Goal: Task Accomplishment & Management: Manage account settings

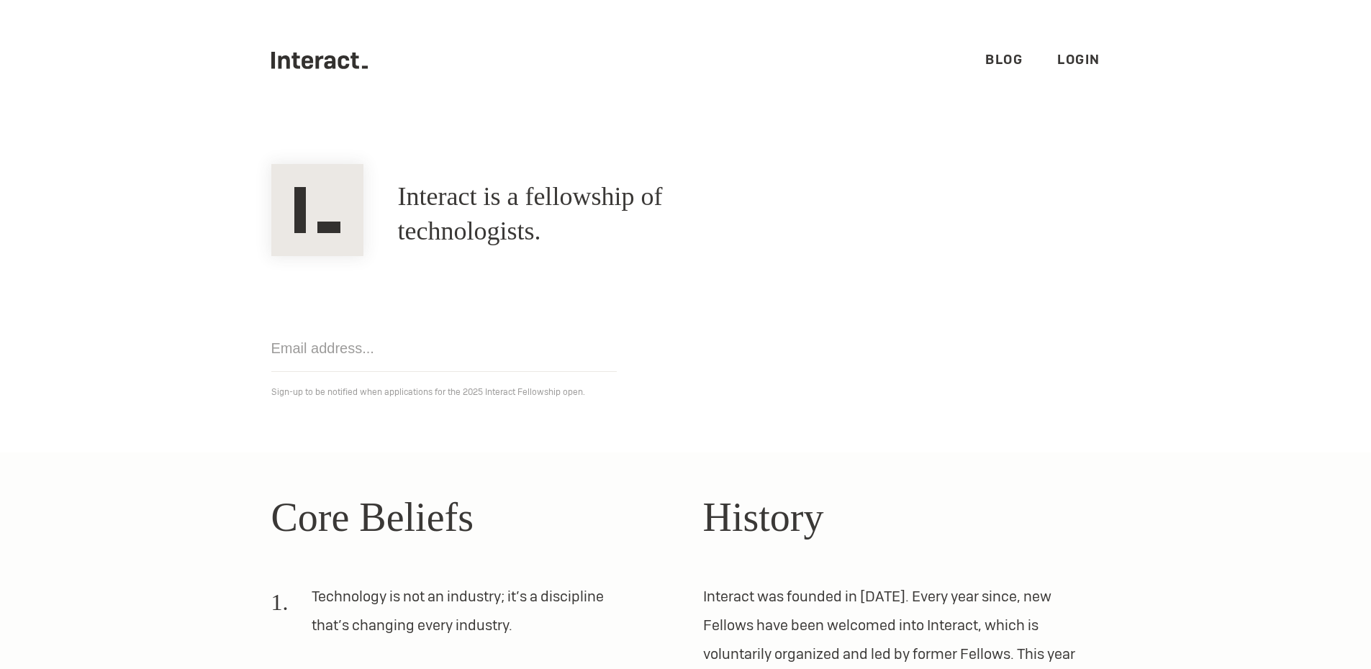
click at [910, 63] on link "Login" at bounding box center [1078, 59] width 43 height 17
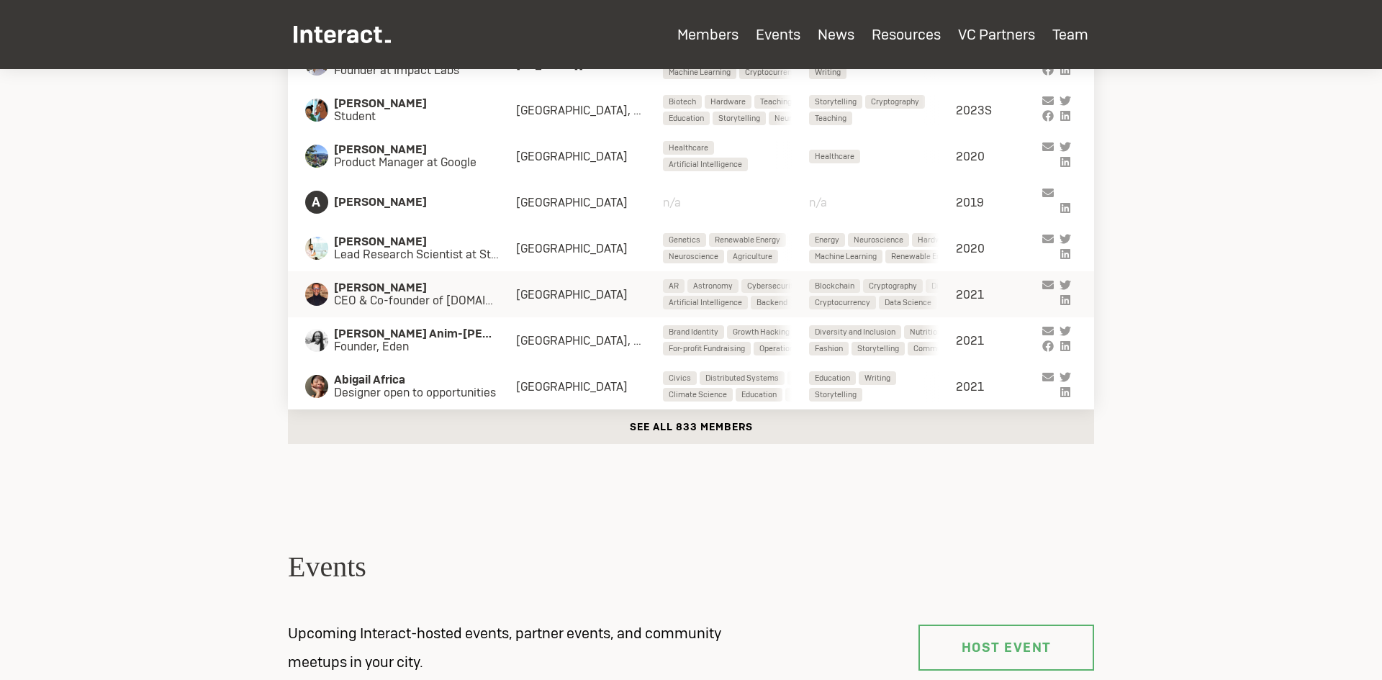
scroll to position [792, 0]
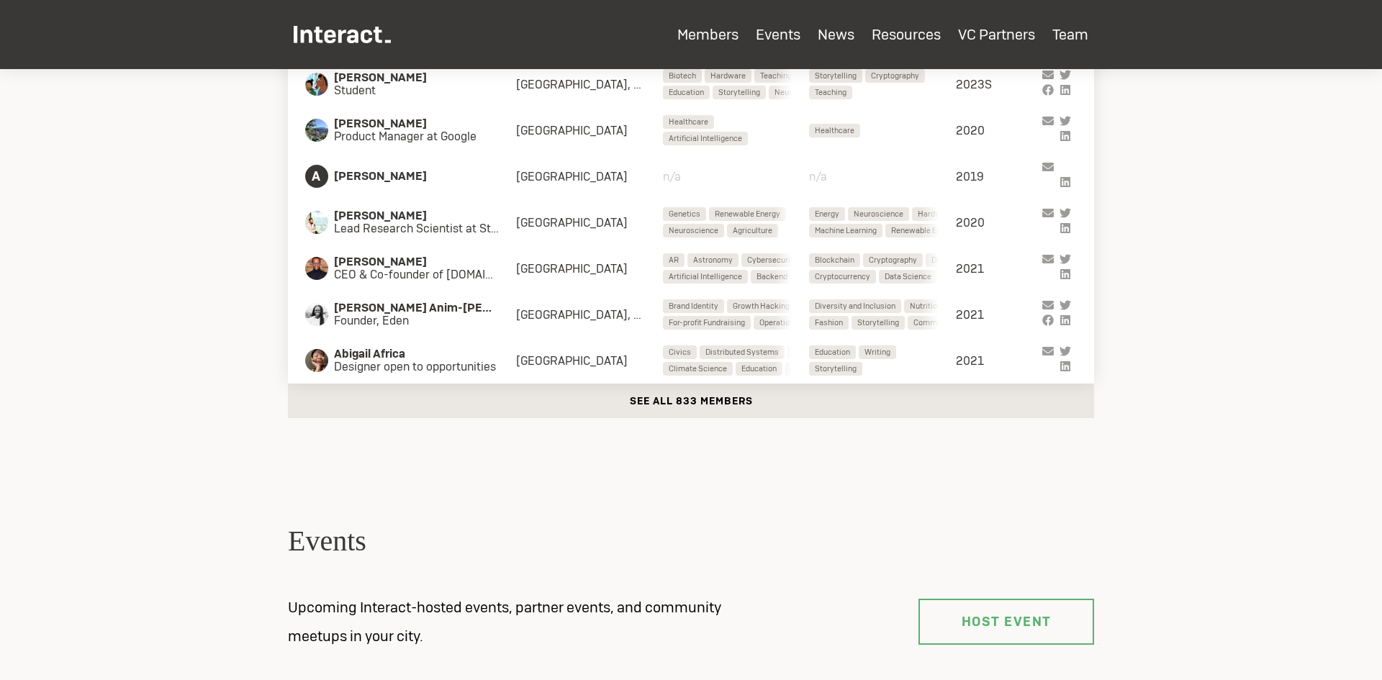
click at [697, 399] on button "See all 833 members" at bounding box center [691, 401] width 806 height 35
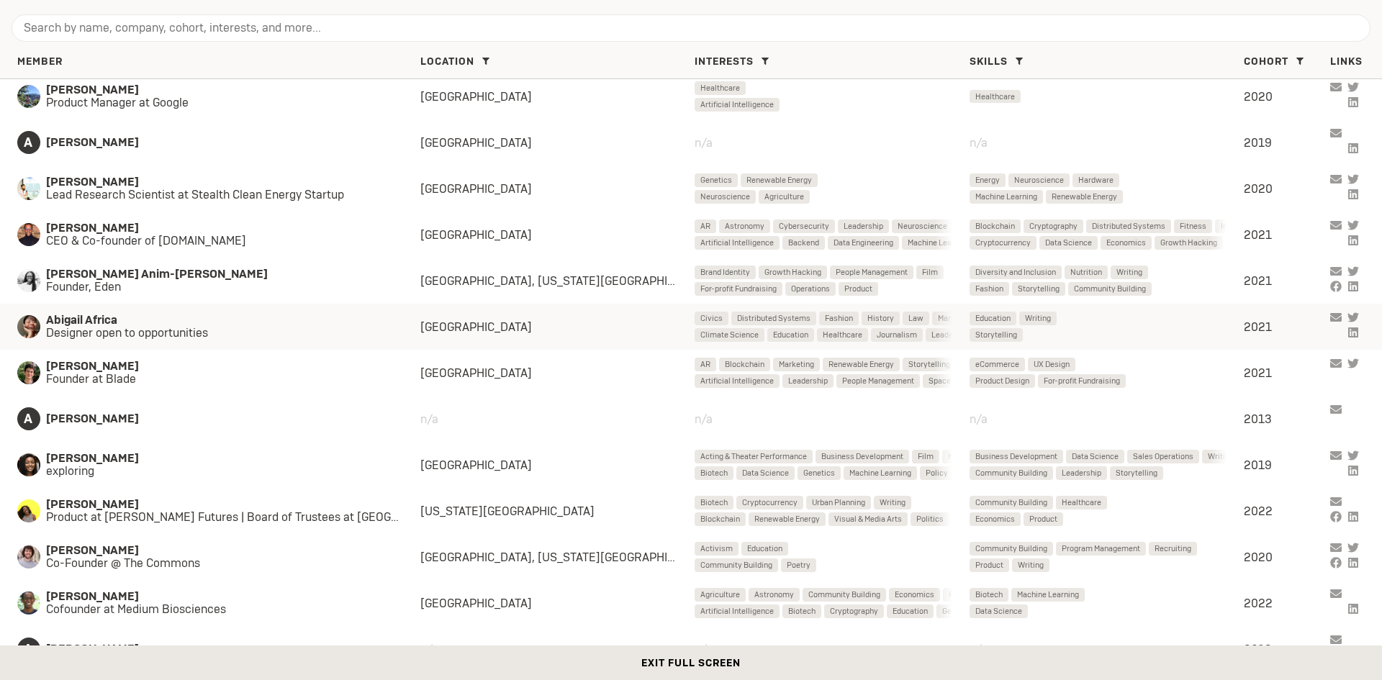
scroll to position [0, 0]
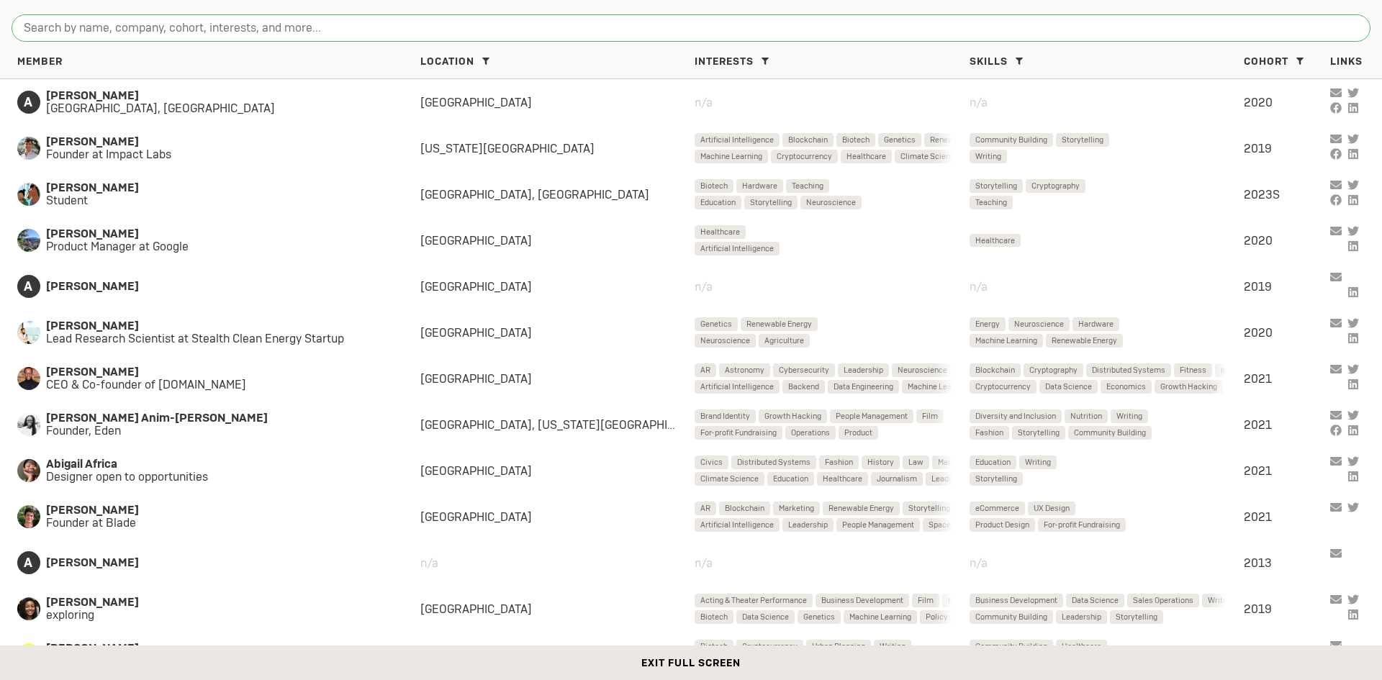
click at [1108, 30] on input "search" at bounding box center [691, 27] width 1359 height 27
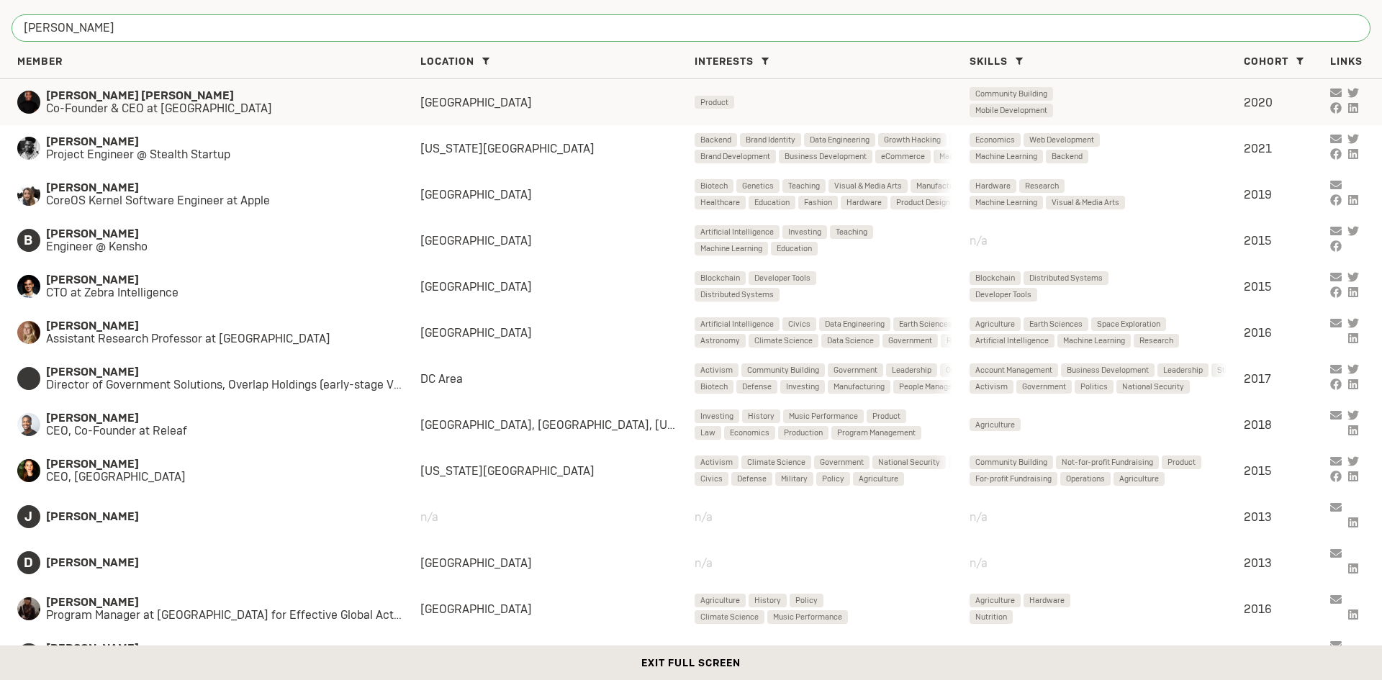
type input "kenn"
click at [132, 111] on span "Co-Founder & CEO at Kippa" at bounding box center [218, 108] width 345 height 13
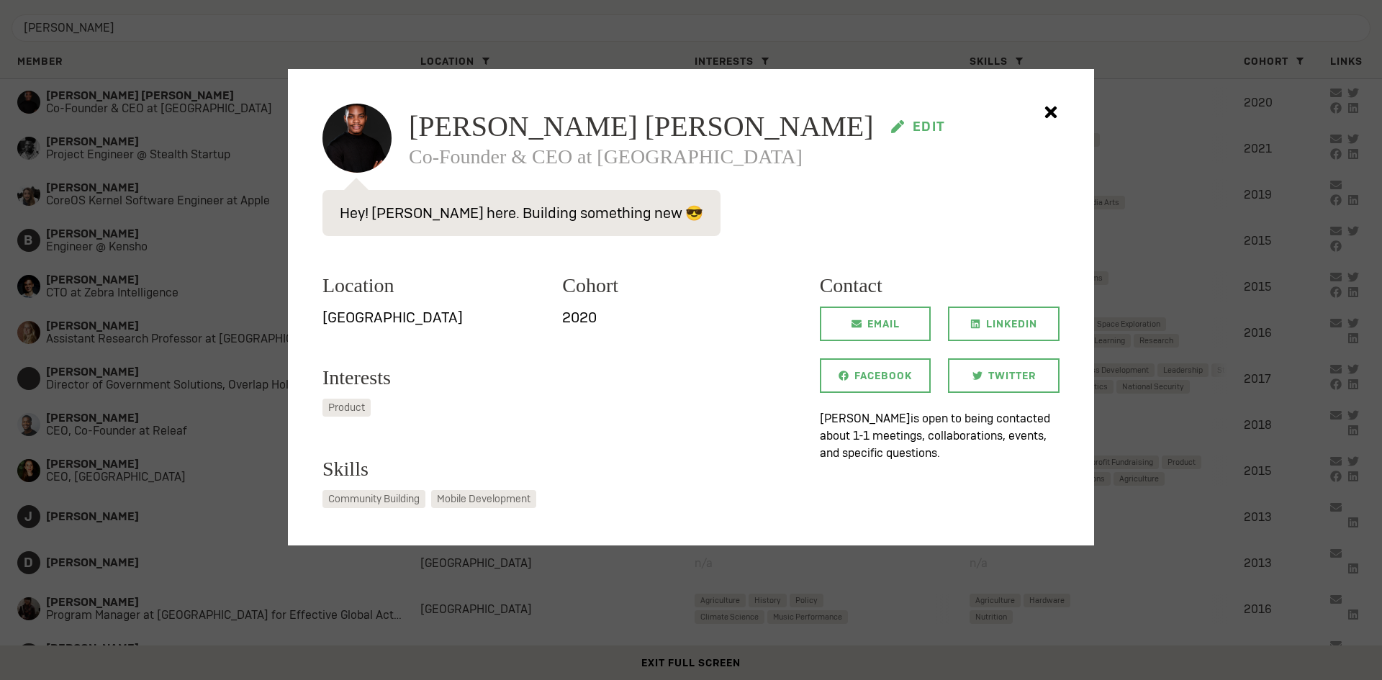
click at [891, 125] on icon at bounding box center [897, 126] width 13 height 13
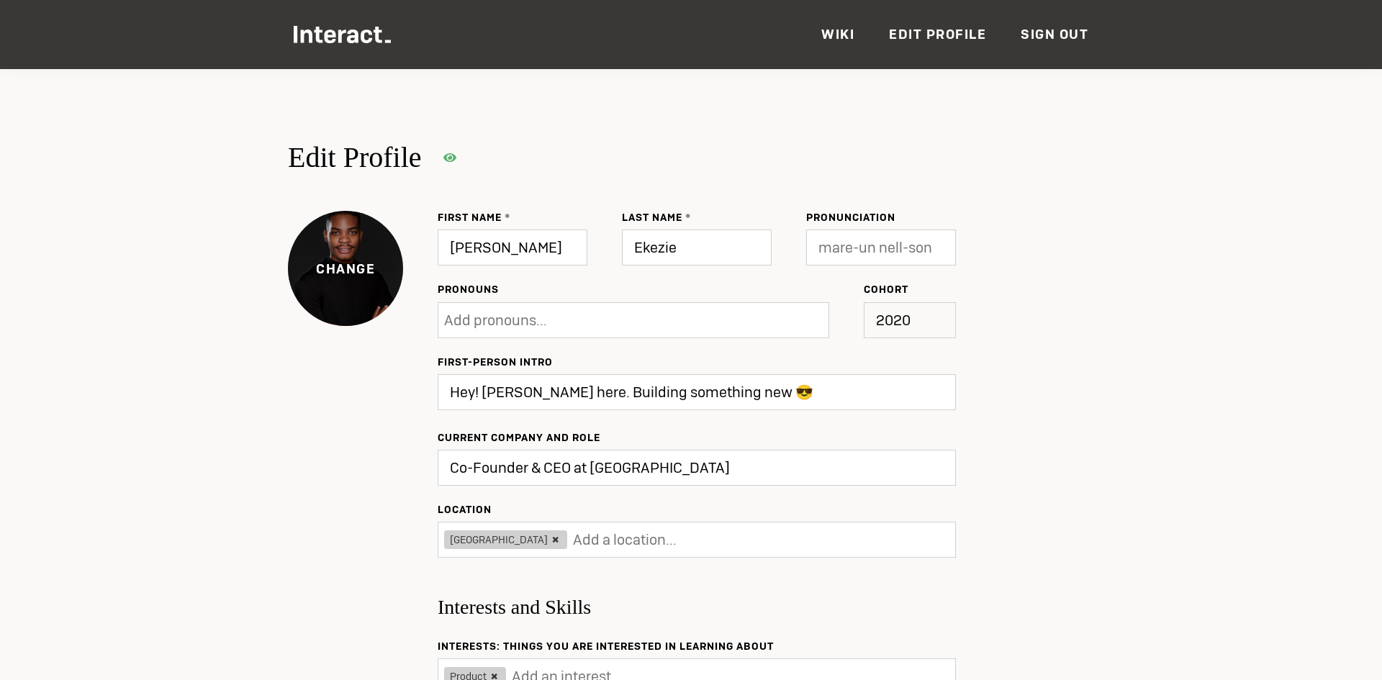
click at [368, 266] on label "Change" at bounding box center [345, 268] width 115 height 19
click at [610, 469] on input "Co-Founder & CEO at Kippa" at bounding box center [697, 468] width 518 height 36
drag, startPoint x: 610, startPoint y: 469, endPoint x: 515, endPoint y: 466, distance: 95.8
click at [515, 466] on input "Co-Founder & CEO at Kippa" at bounding box center [697, 468] width 518 height 36
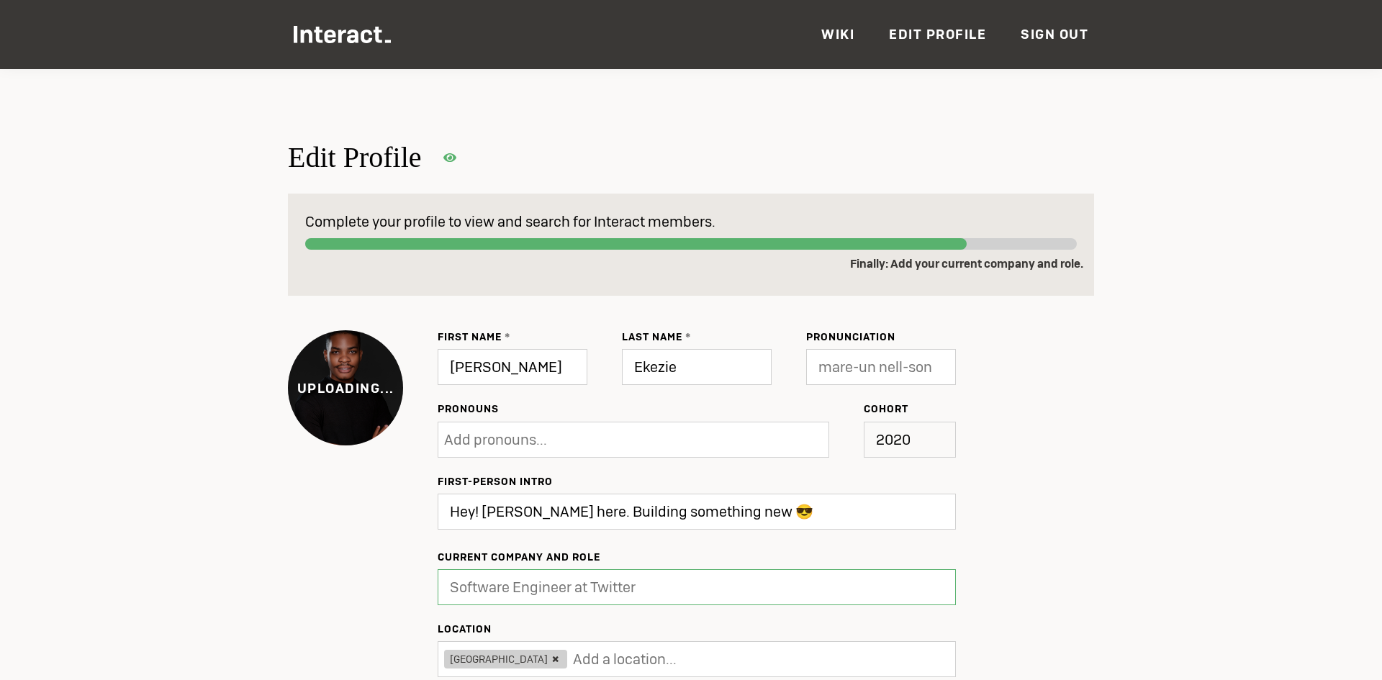
click at [579, 591] on input "text" at bounding box center [697, 587] width 518 height 36
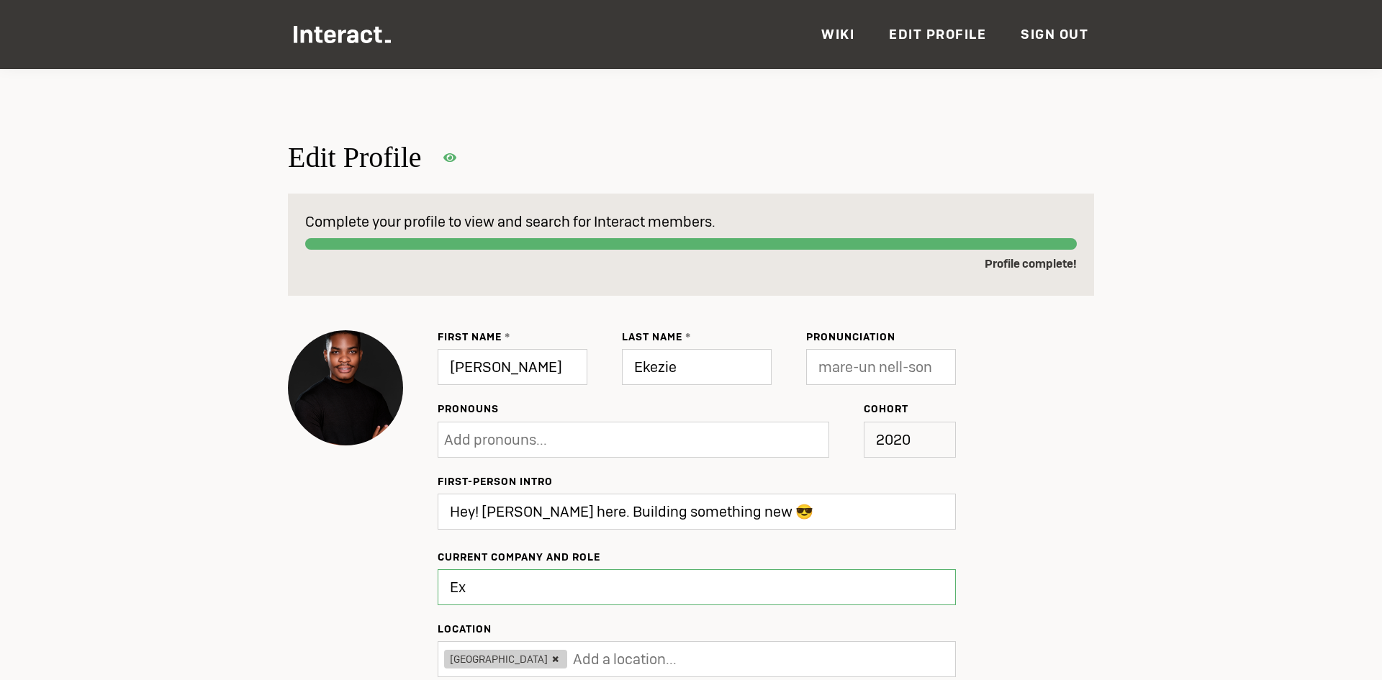
type input "E"
type input "Building Waymaker"
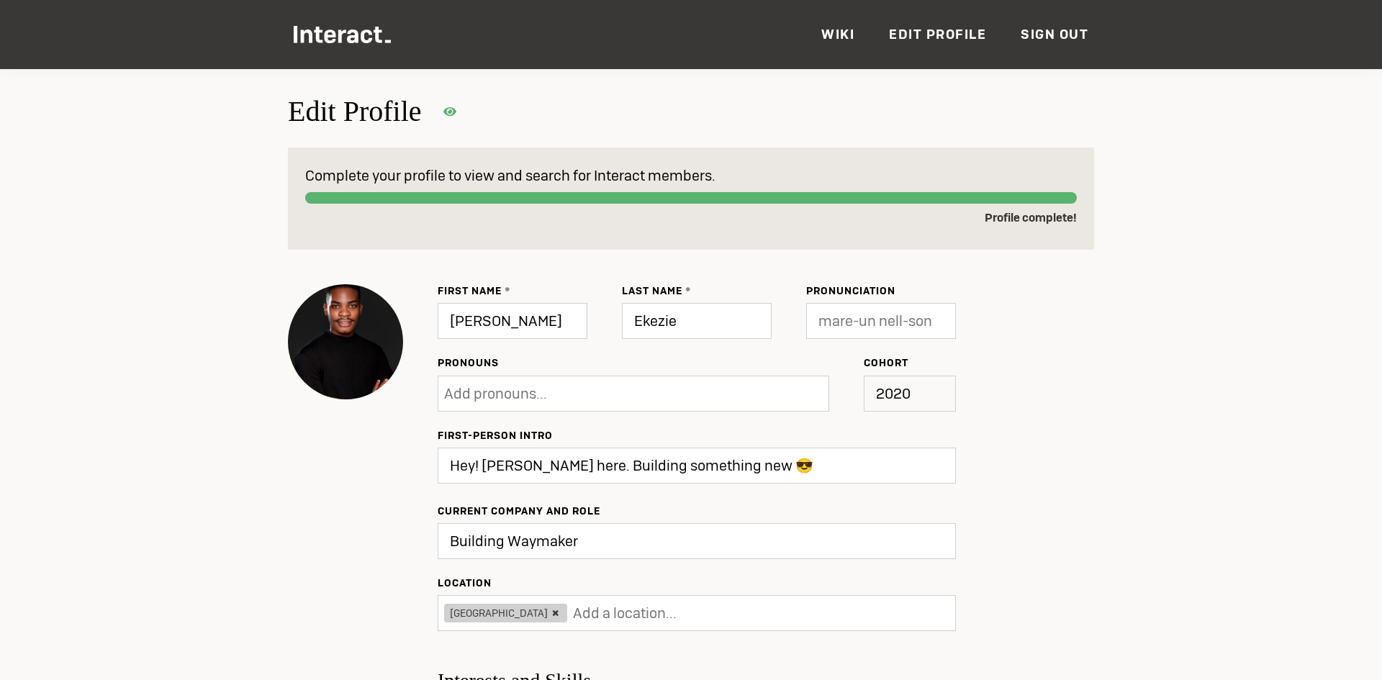
scroll to position [216, 0]
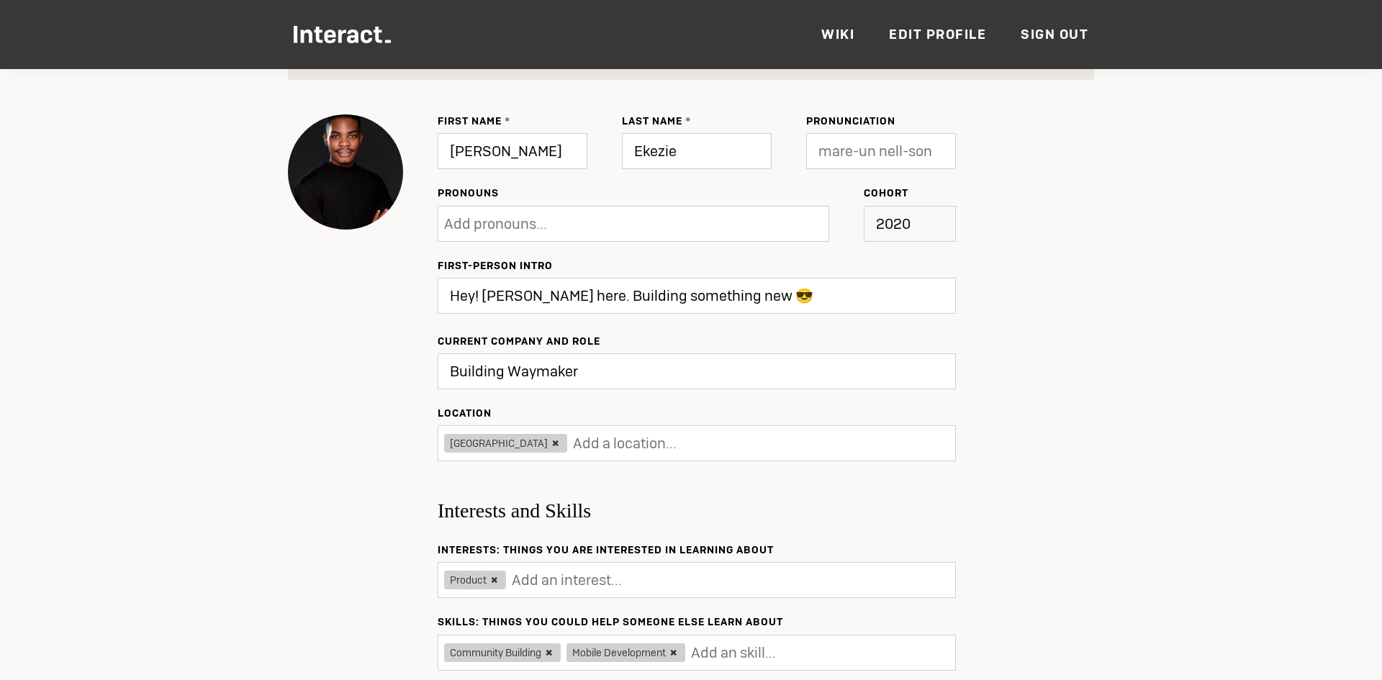
click at [549, 446] on icon at bounding box center [555, 444] width 12 height 12
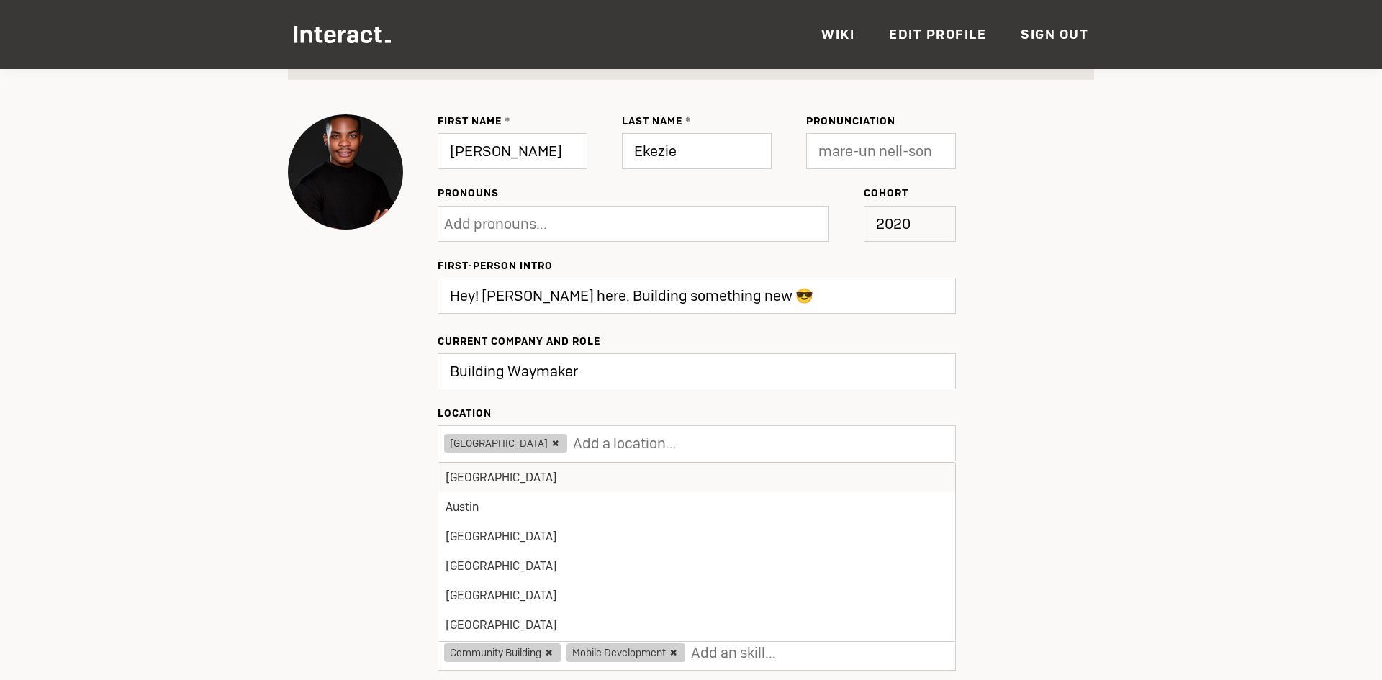
click at [549, 445] on icon at bounding box center [555, 444] width 12 height 12
type input "Updated ✔"
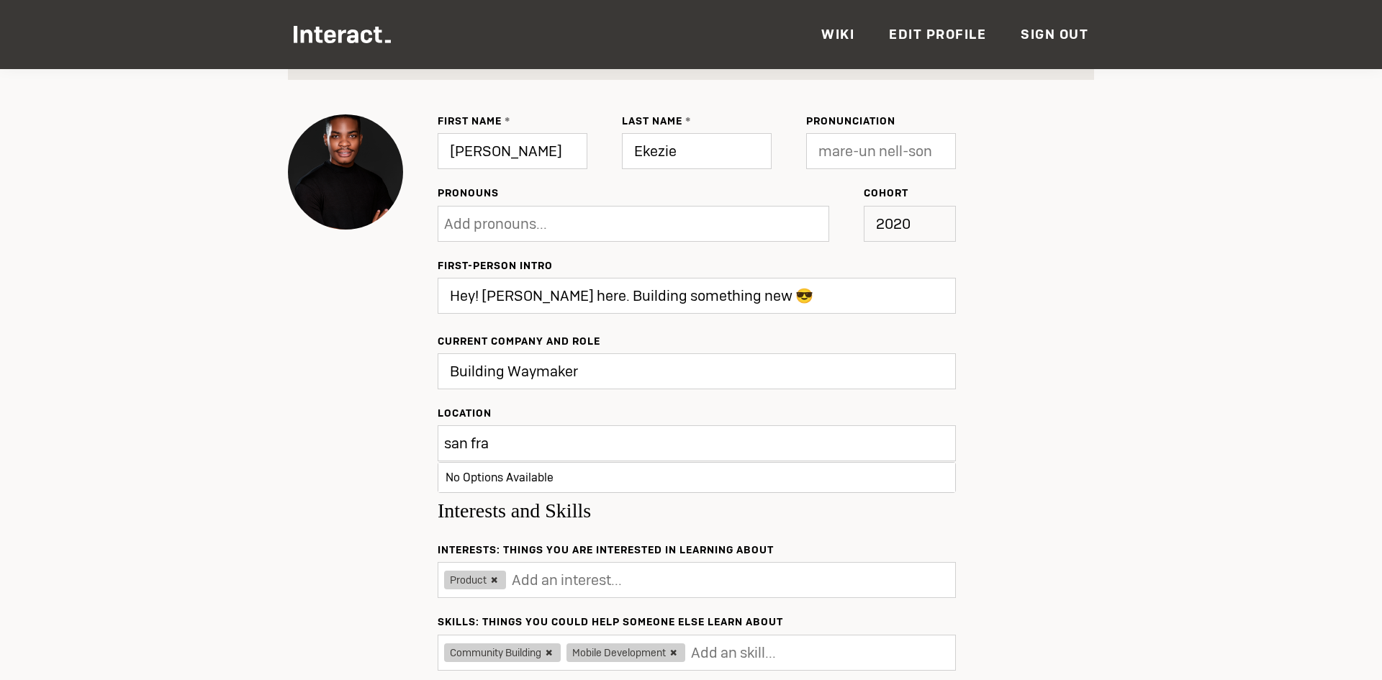
type input "san fran"
type input "Update"
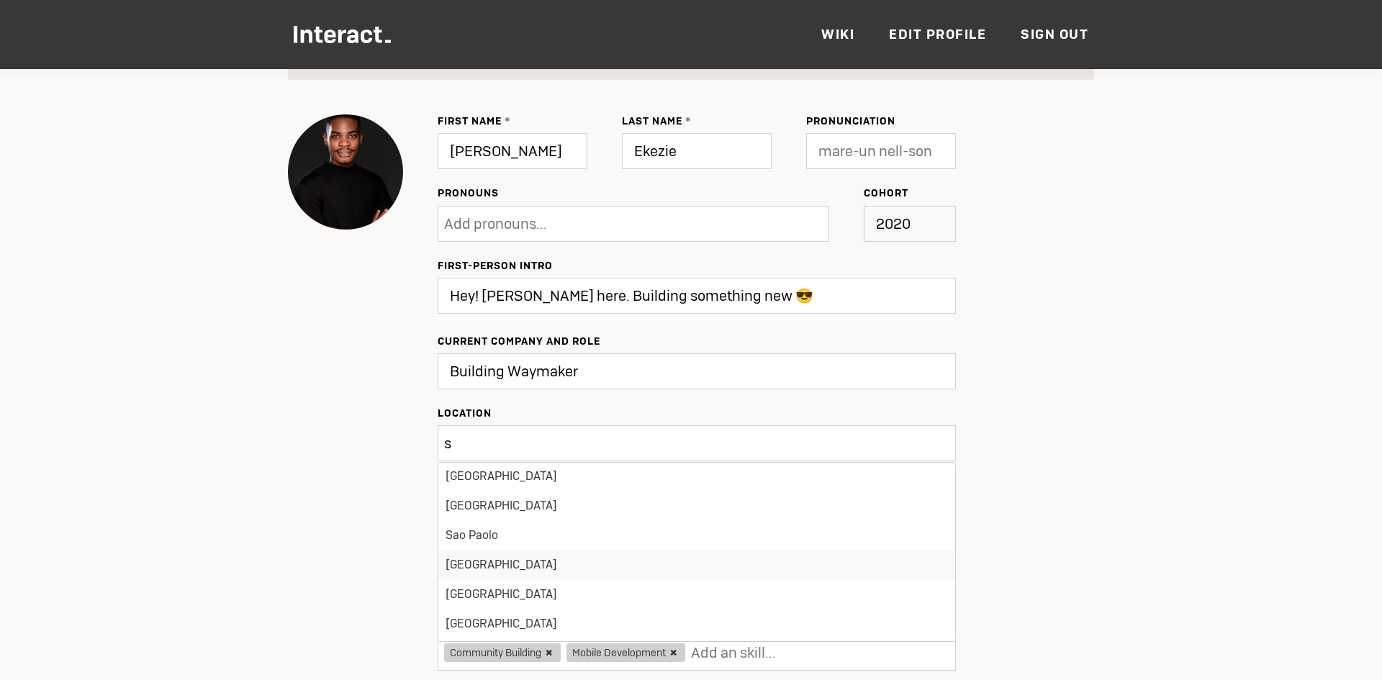
scroll to position [360, 0]
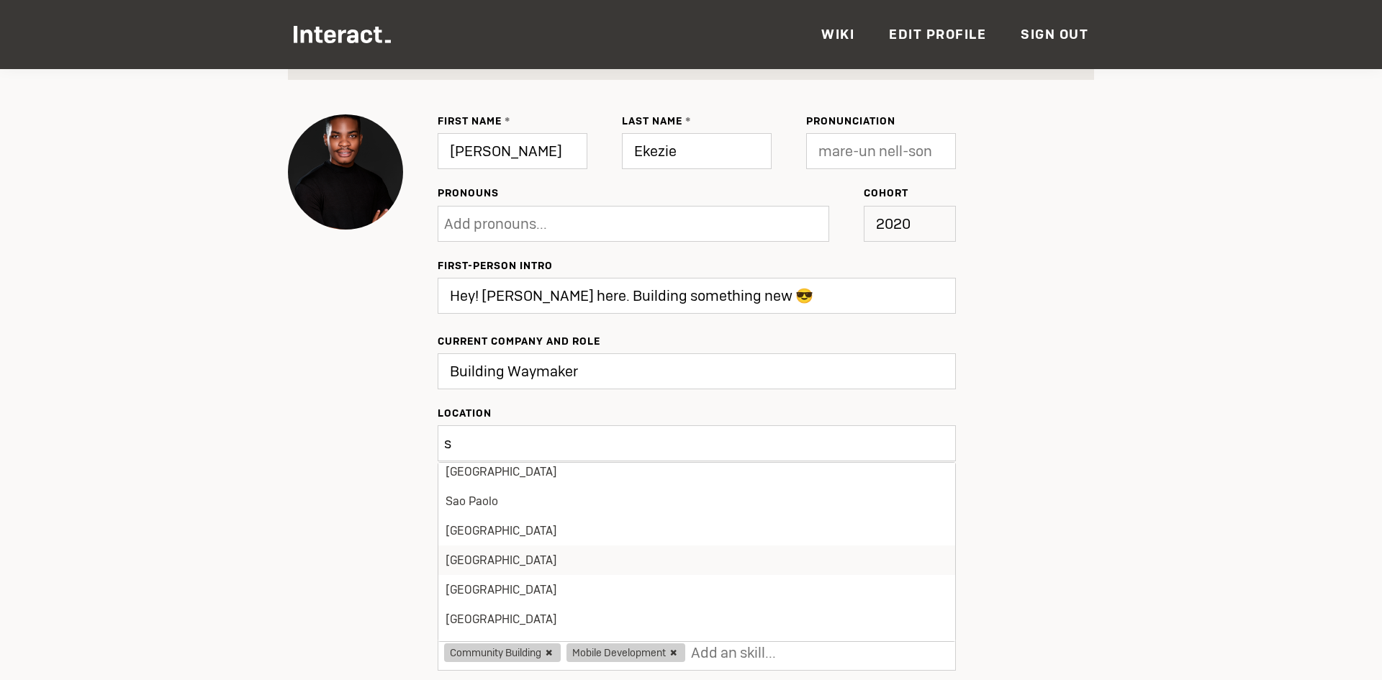
type input "s"
click at [519, 564] on li "[GEOGRAPHIC_DATA]" at bounding box center [696, 561] width 517 height 30
click at [573, 443] on input "text" at bounding box center [663, 443] width 180 height 29
type input "Updated ✔"
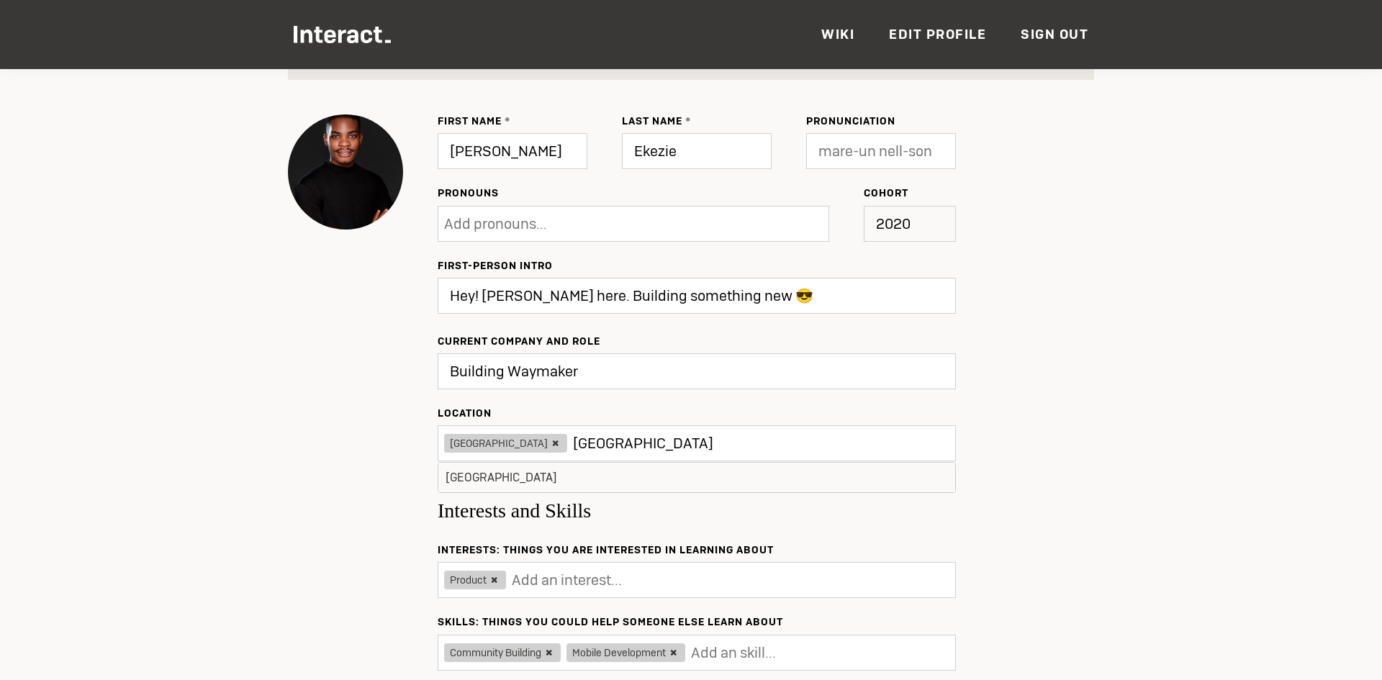
type input "london"
click at [500, 471] on li "[GEOGRAPHIC_DATA]" at bounding box center [696, 478] width 517 height 30
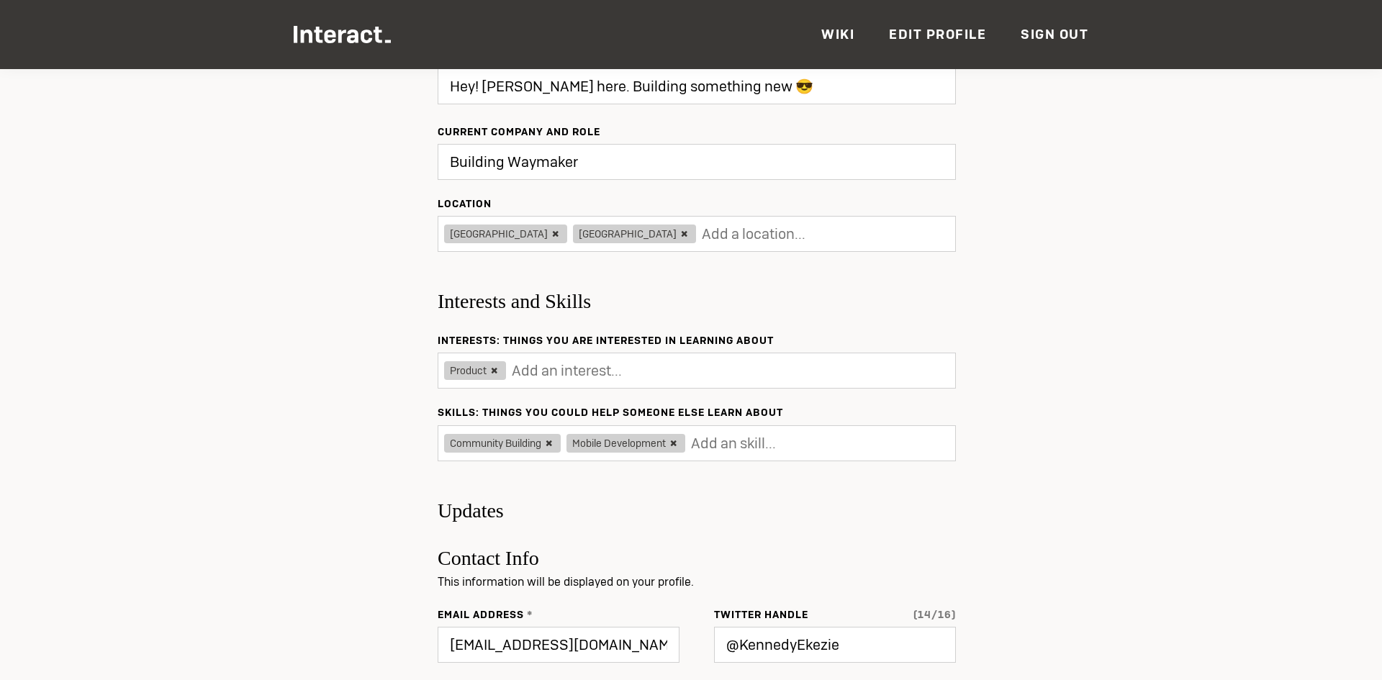
scroll to position [432, 0]
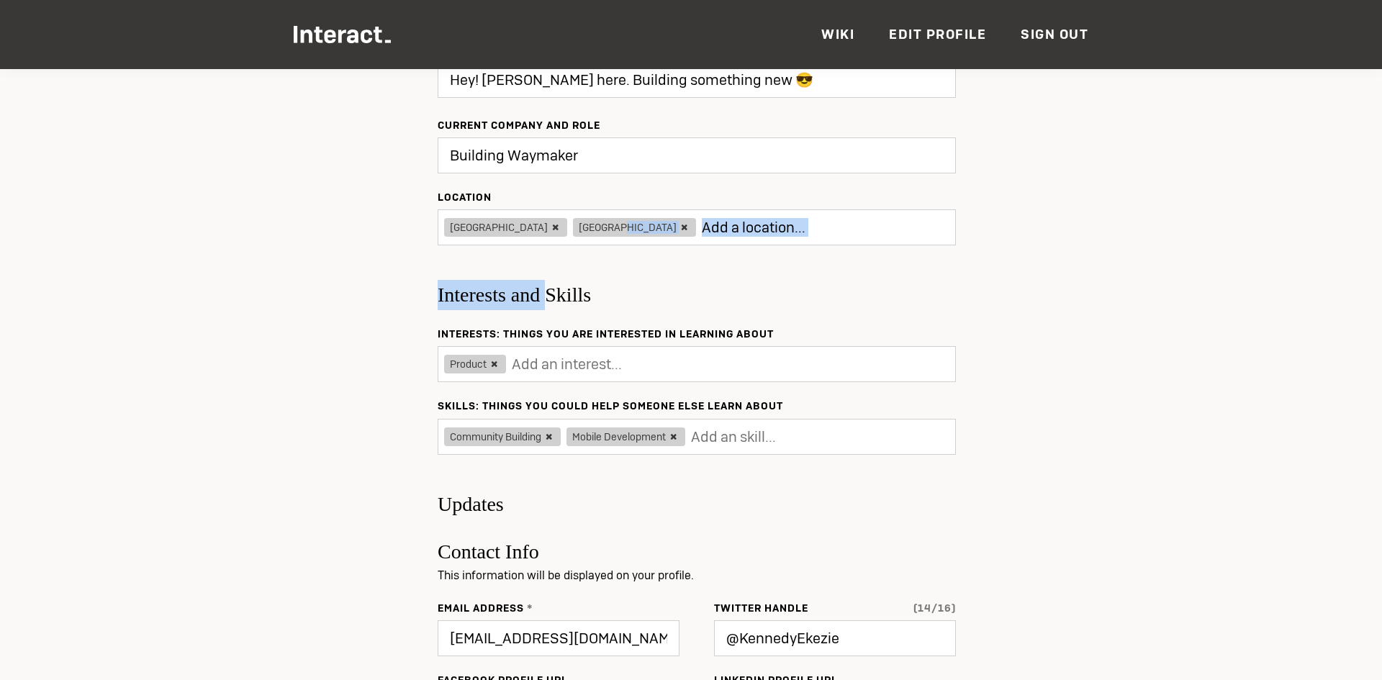
drag, startPoint x: 556, startPoint y: 232, endPoint x: 558, endPoint y: 284, distance: 52.6
click at [558, 284] on form "First Name Kennedy Last Name Ekezie Pronunciation Pronouns ask me about my pron…" at bounding box center [697, 479] width 518 height 1231
click at [699, 297] on h3 "Interests and Skills" at bounding box center [697, 287] width 518 height 48
click at [590, 363] on input "text" at bounding box center [602, 364] width 180 height 29
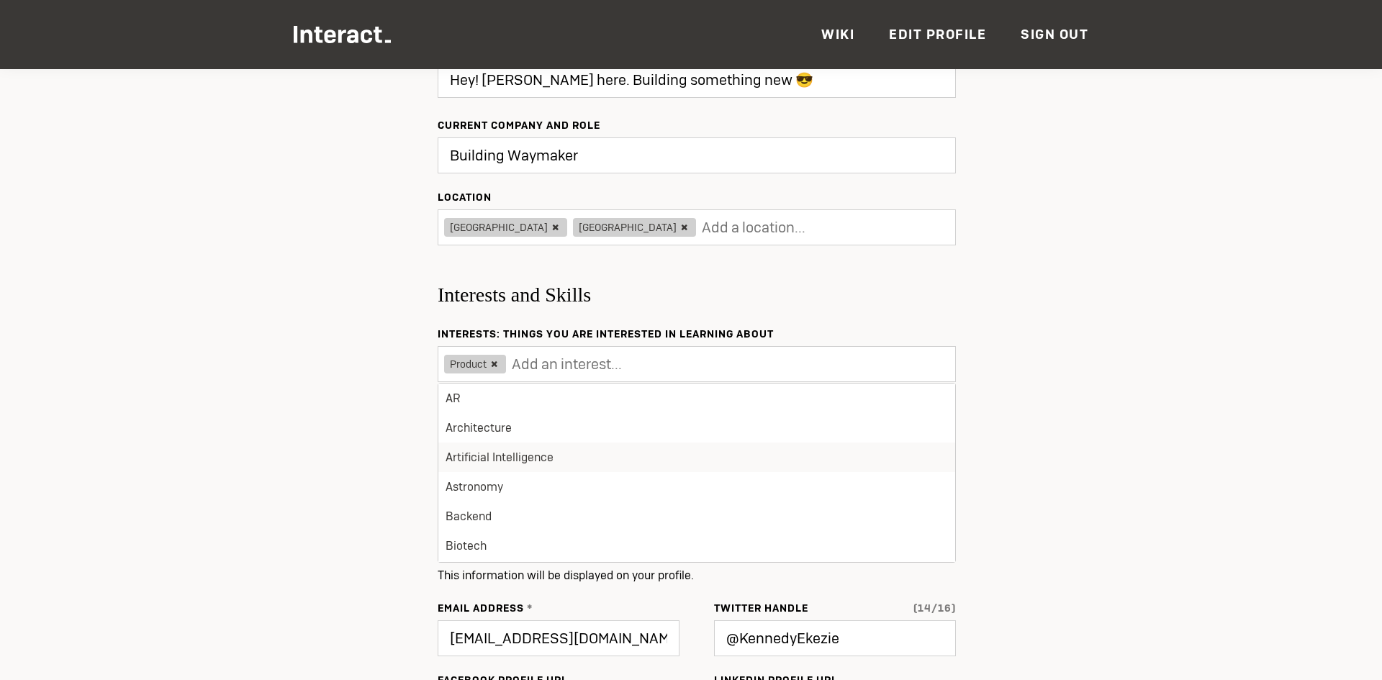
scroll to position [144, 0]
click at [612, 438] on li "Artificial Intelligence" at bounding box center [696, 432] width 517 height 30
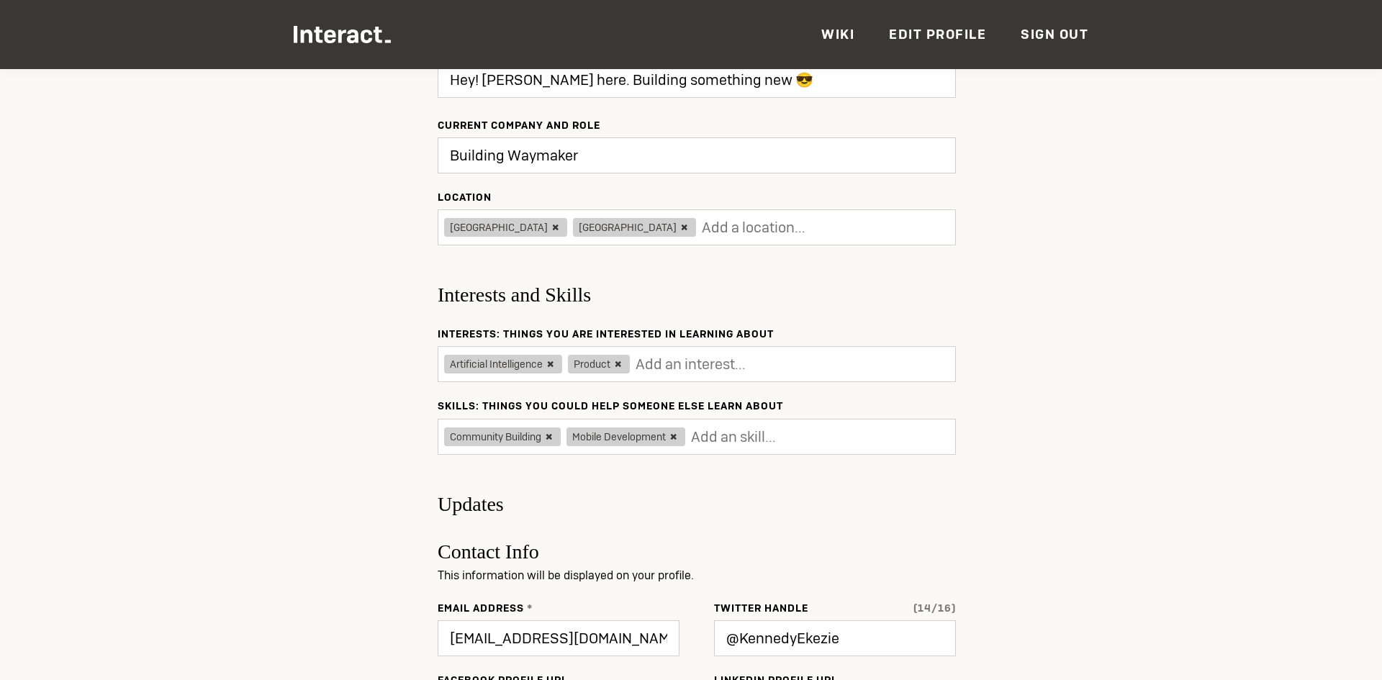
click at [658, 366] on input "text" at bounding box center [726, 364] width 180 height 29
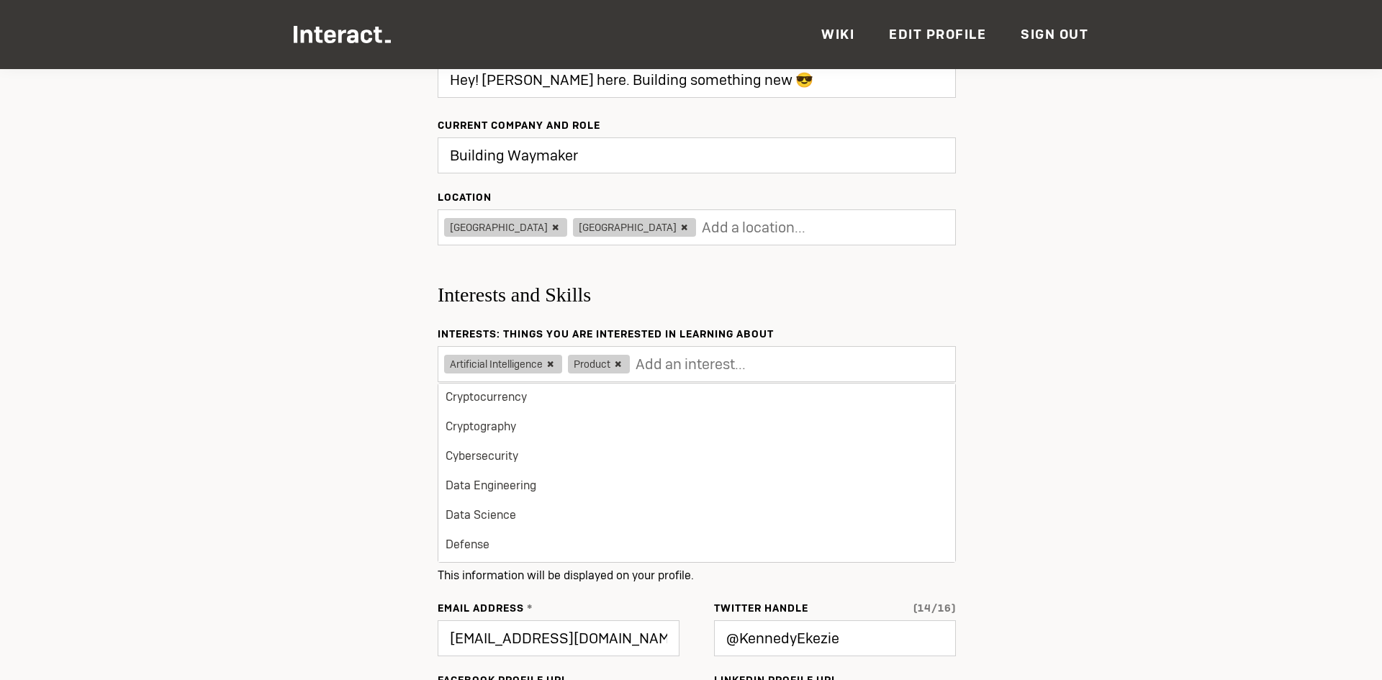
scroll to position [504, 0]
click at [358, 453] on div "Change First Name Kennedy Last Name Ekezie Pronunciation Pronouns ask me about …" at bounding box center [691, 479] width 806 height 1231
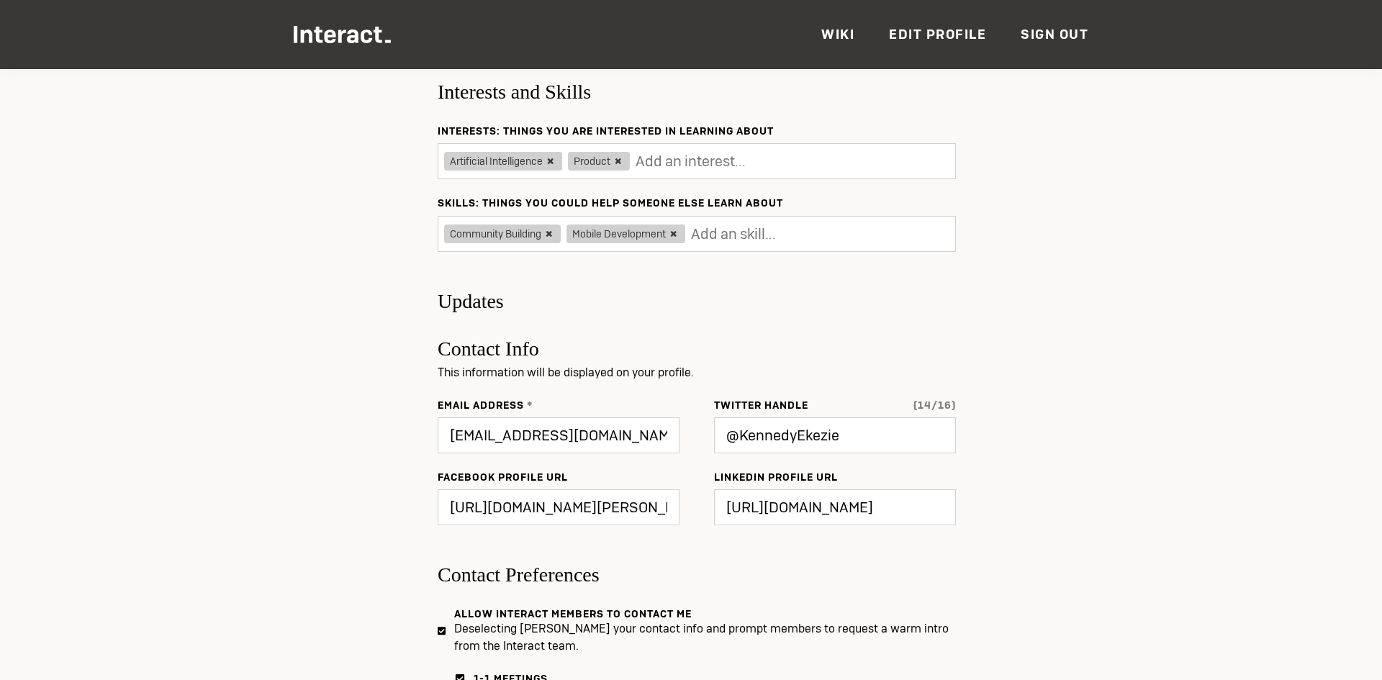
scroll to position [648, 0]
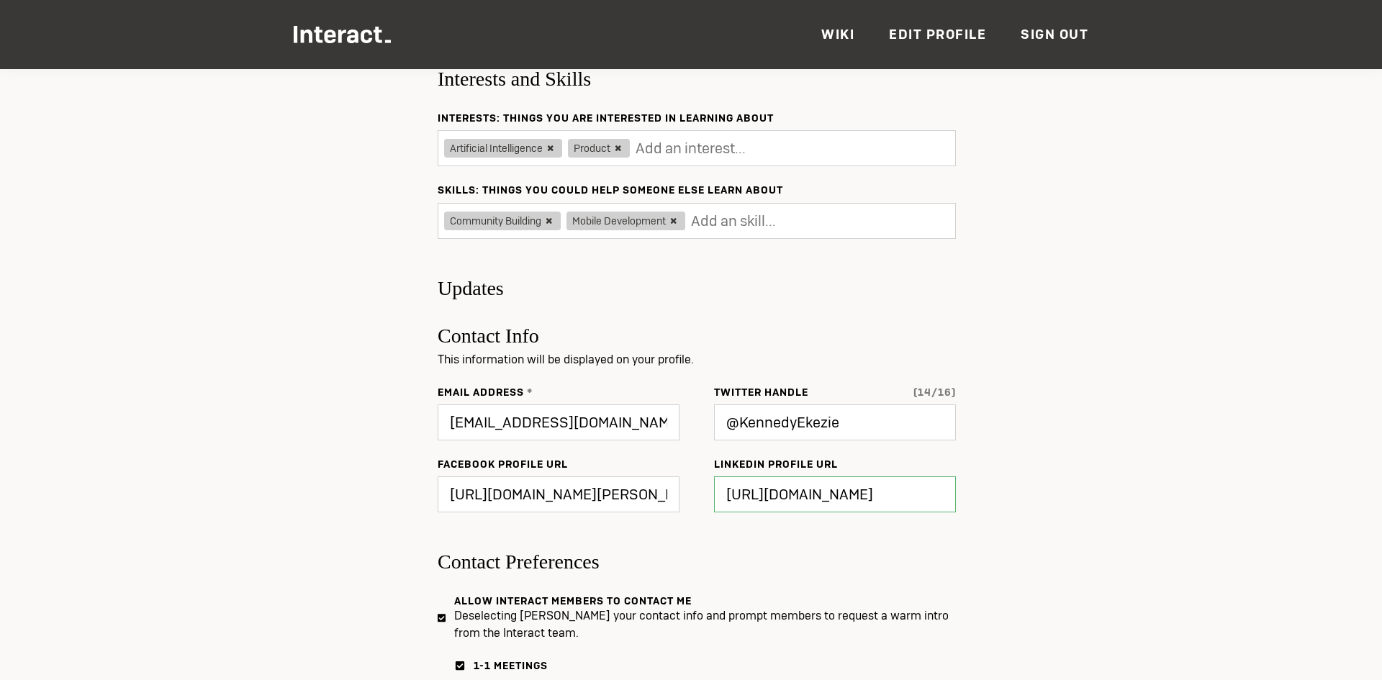
click at [841, 497] on input "[URL][DOMAIN_NAME]" at bounding box center [835, 494] width 242 height 36
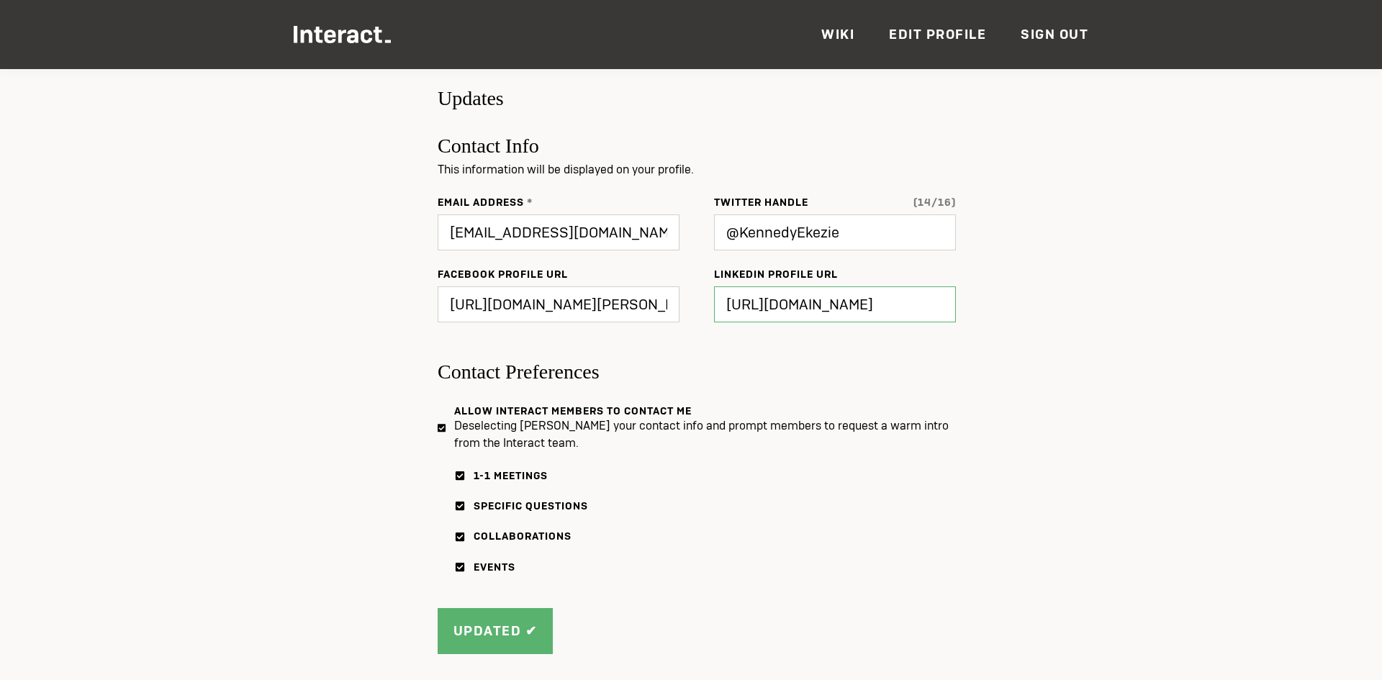
scroll to position [864, 0]
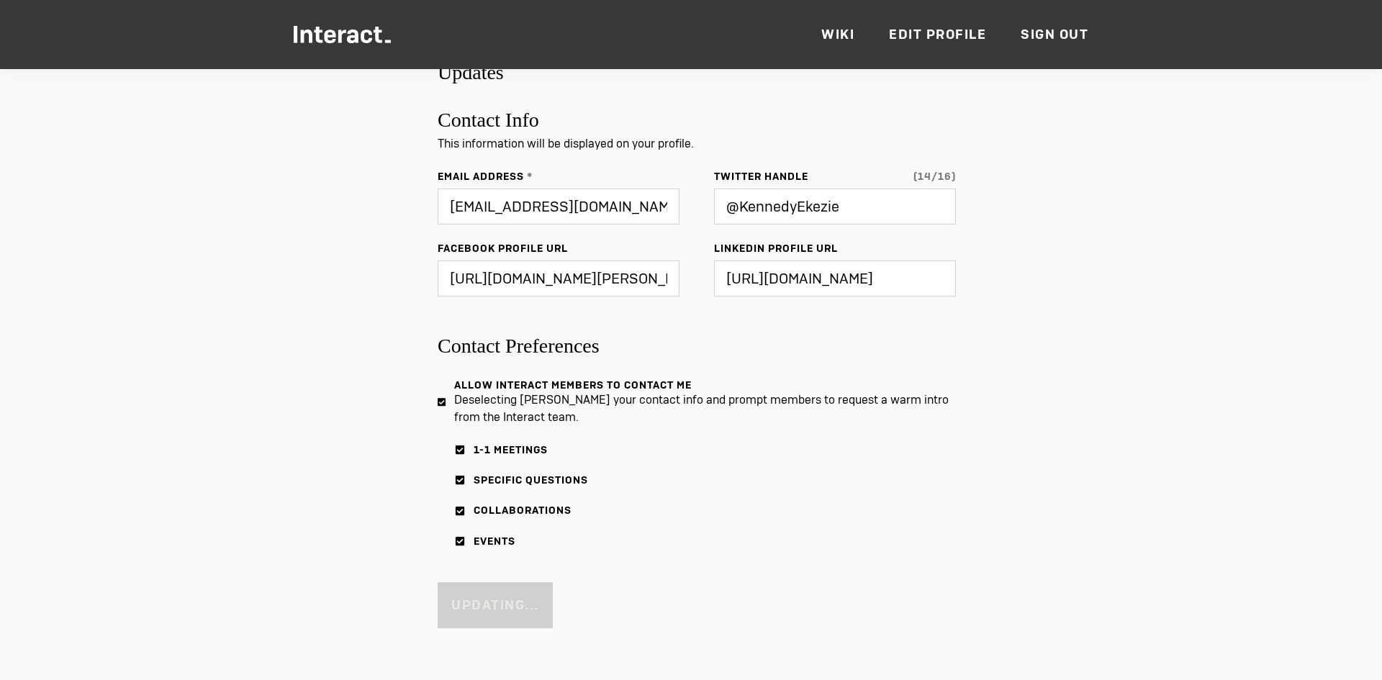
click at [531, 608] on div "Updating..." at bounding box center [697, 596] width 518 height 63
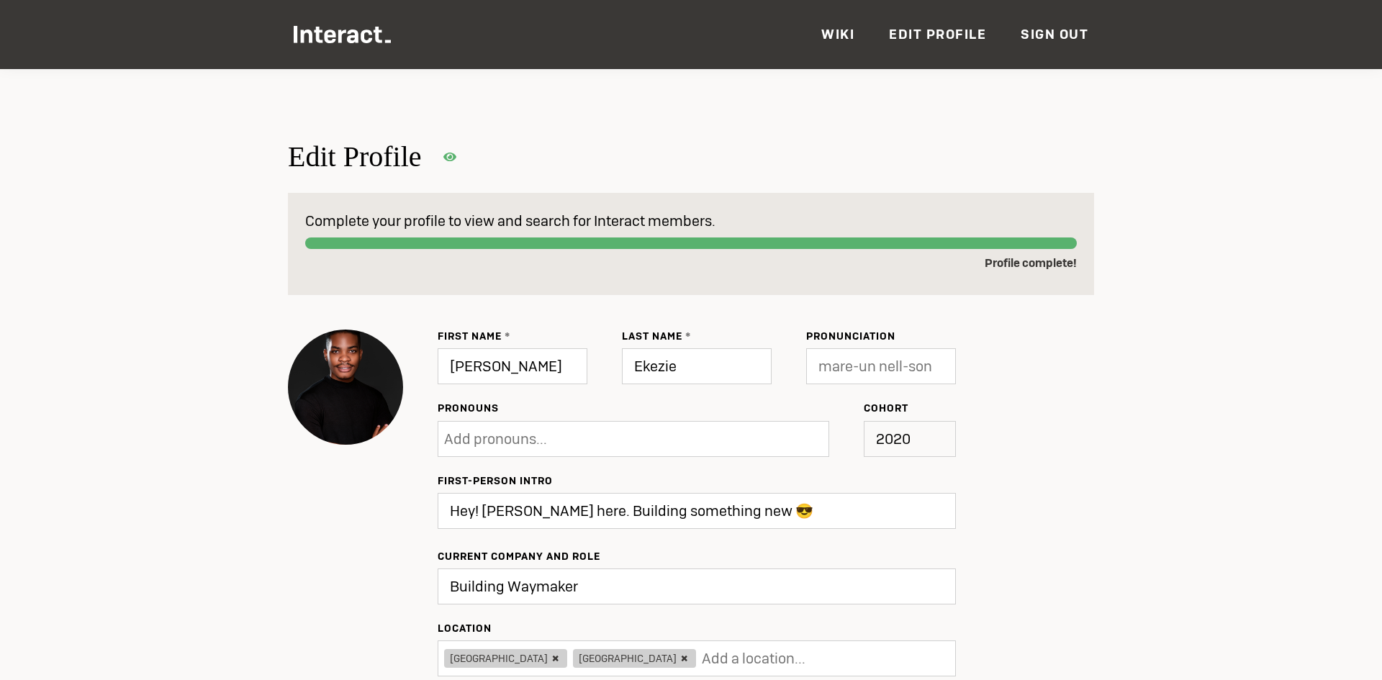
scroll to position [0, 0]
type input "Update"
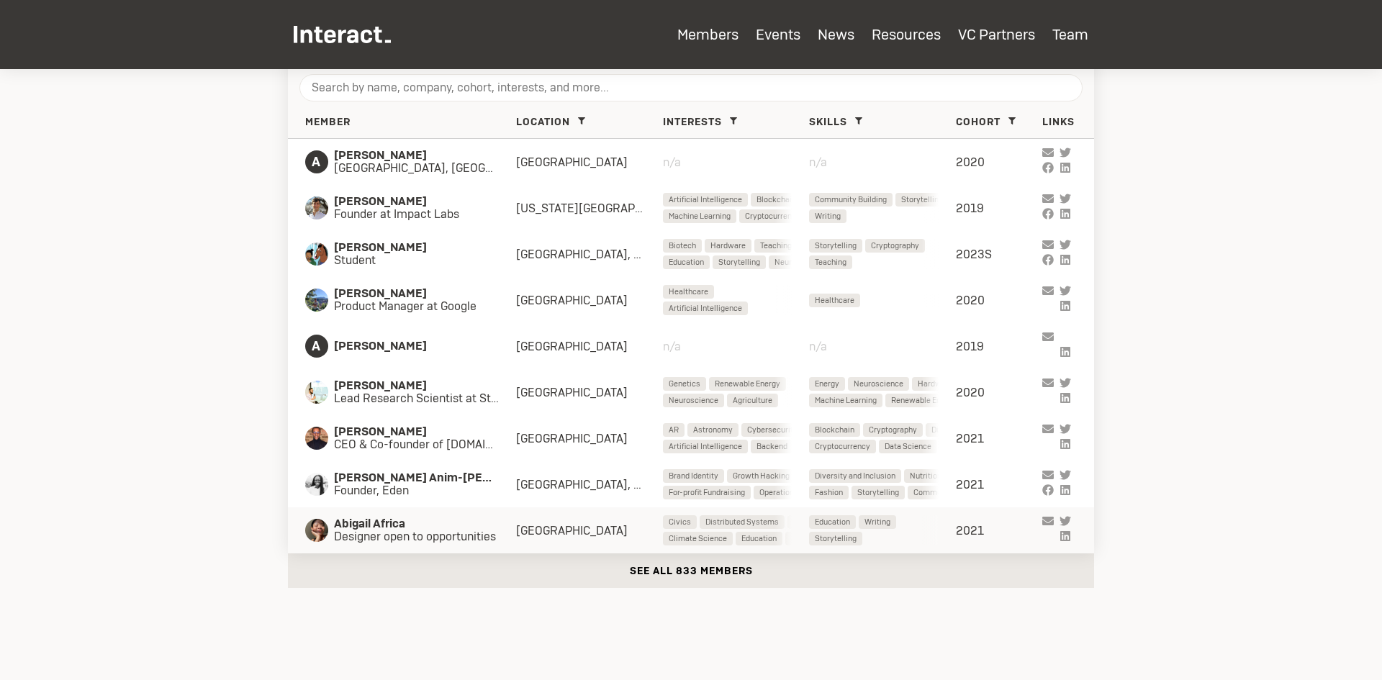
scroll to position [648, 0]
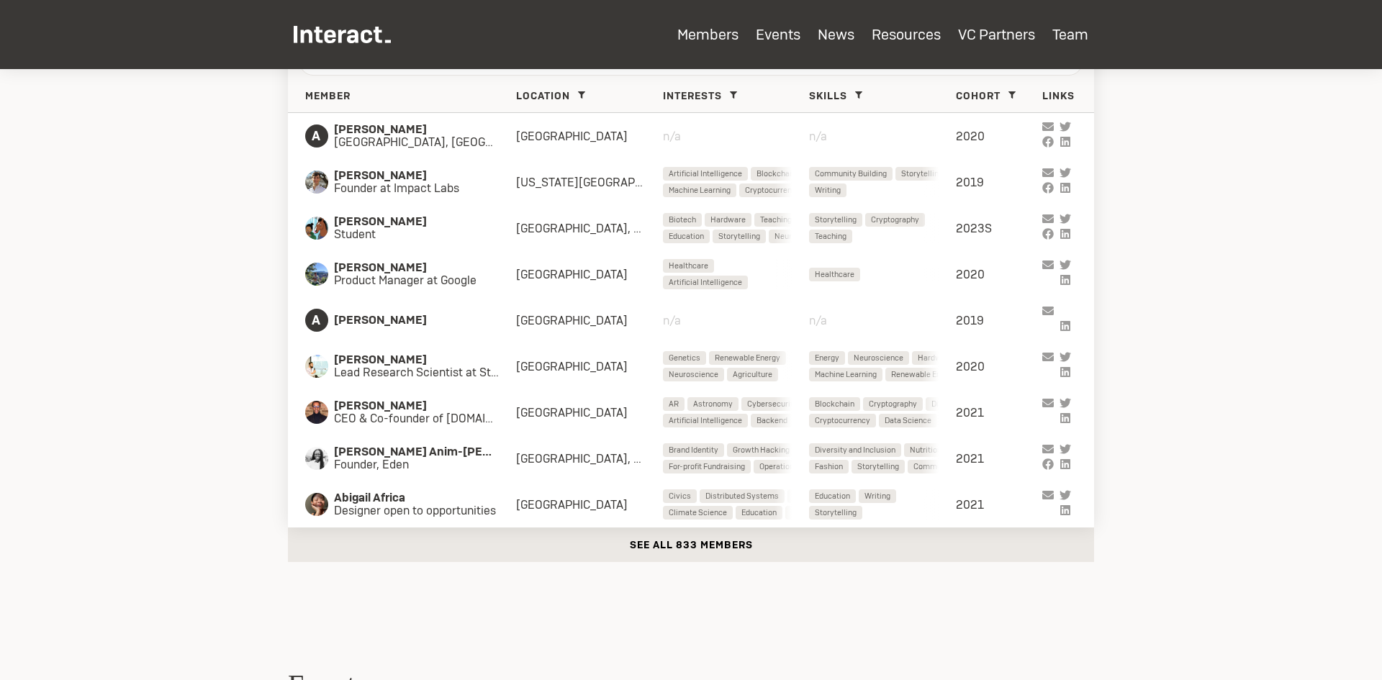
click at [669, 541] on button "See all 833 members" at bounding box center [691, 545] width 806 height 35
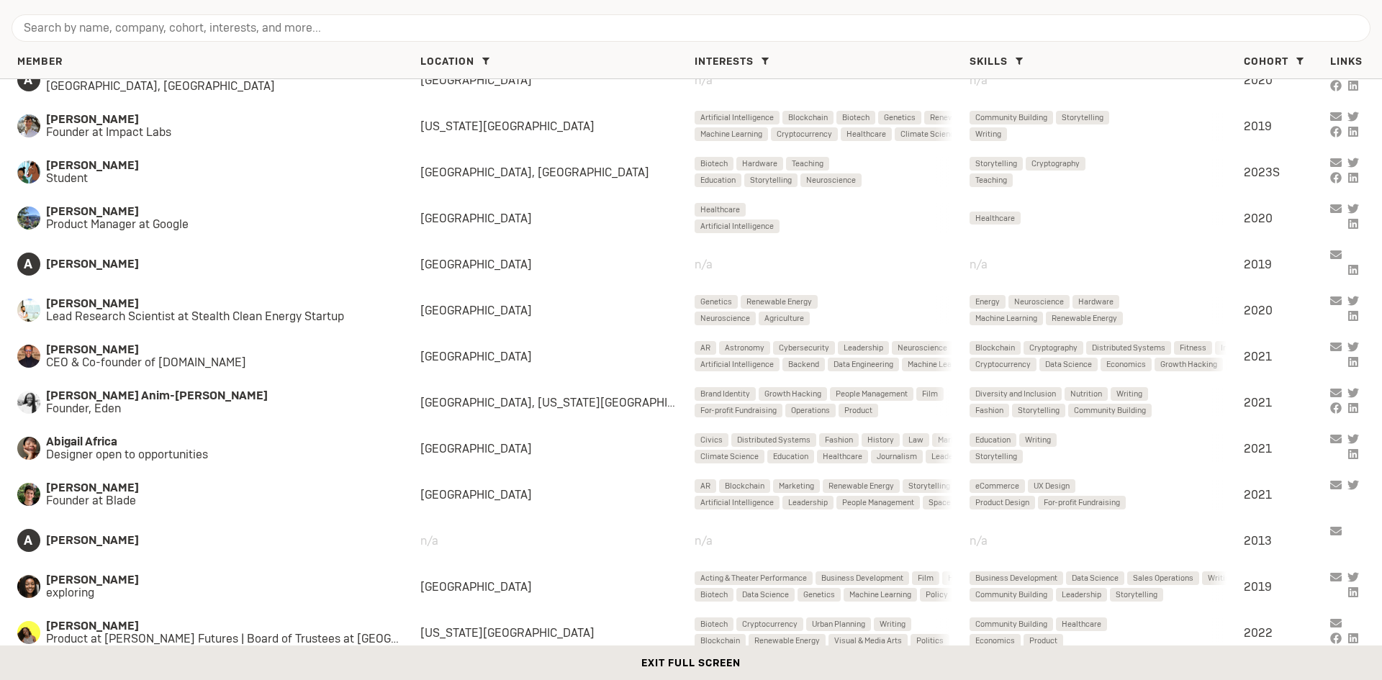
scroll to position [0, 0]
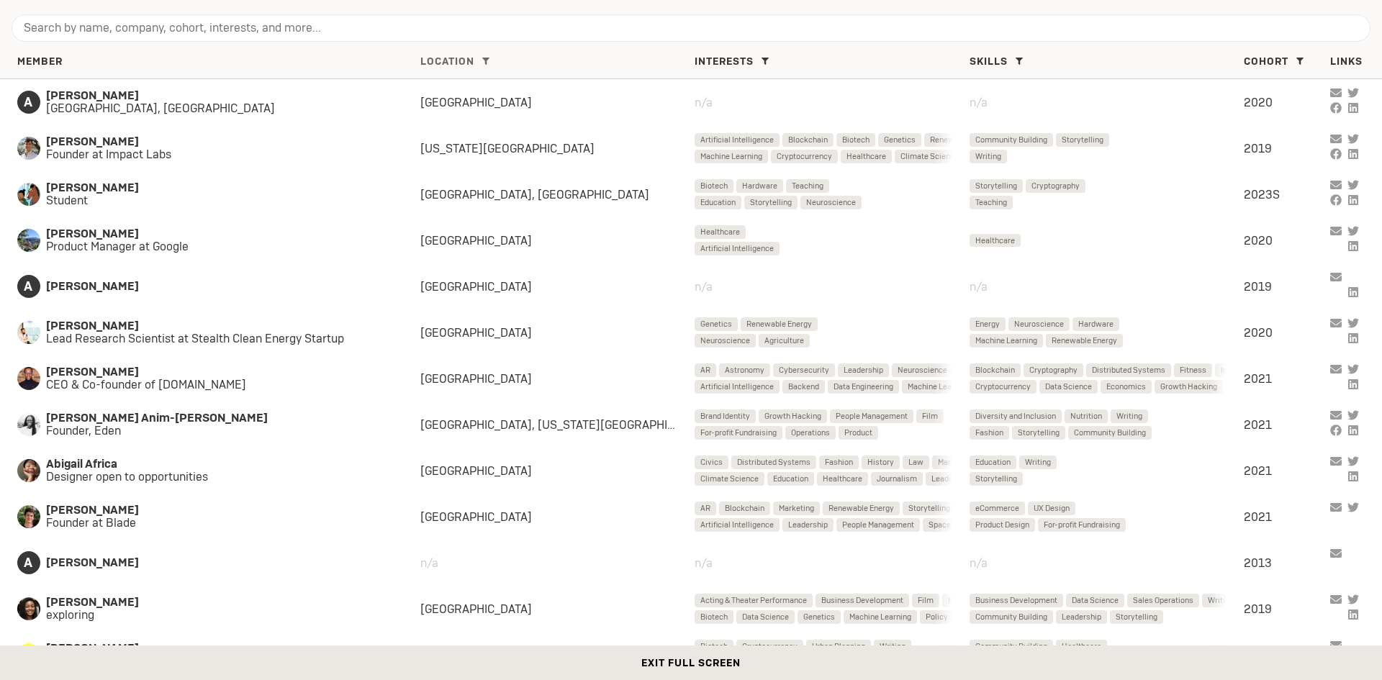
click at [492, 65] on span at bounding box center [485, 61] width 17 height 17
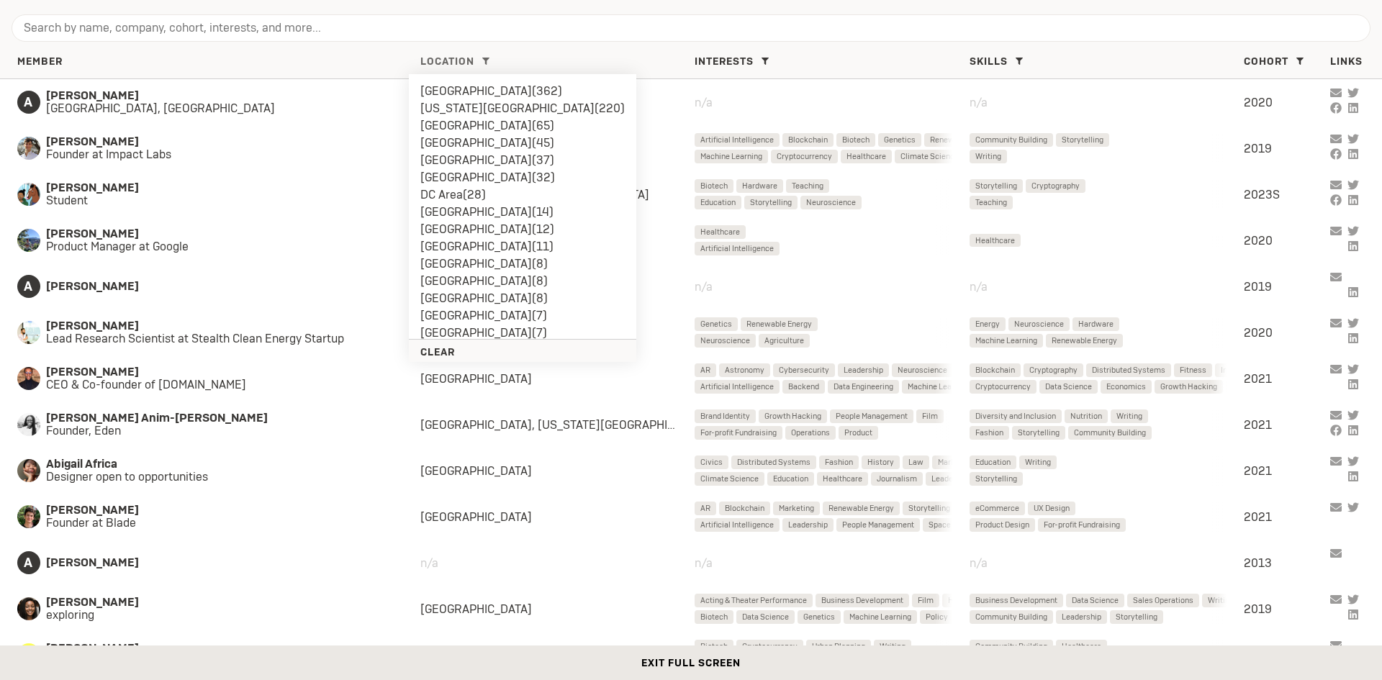
click at [470, 140] on li "[GEOGRAPHIC_DATA] ( 45 )" at bounding box center [522, 143] width 204 height 17
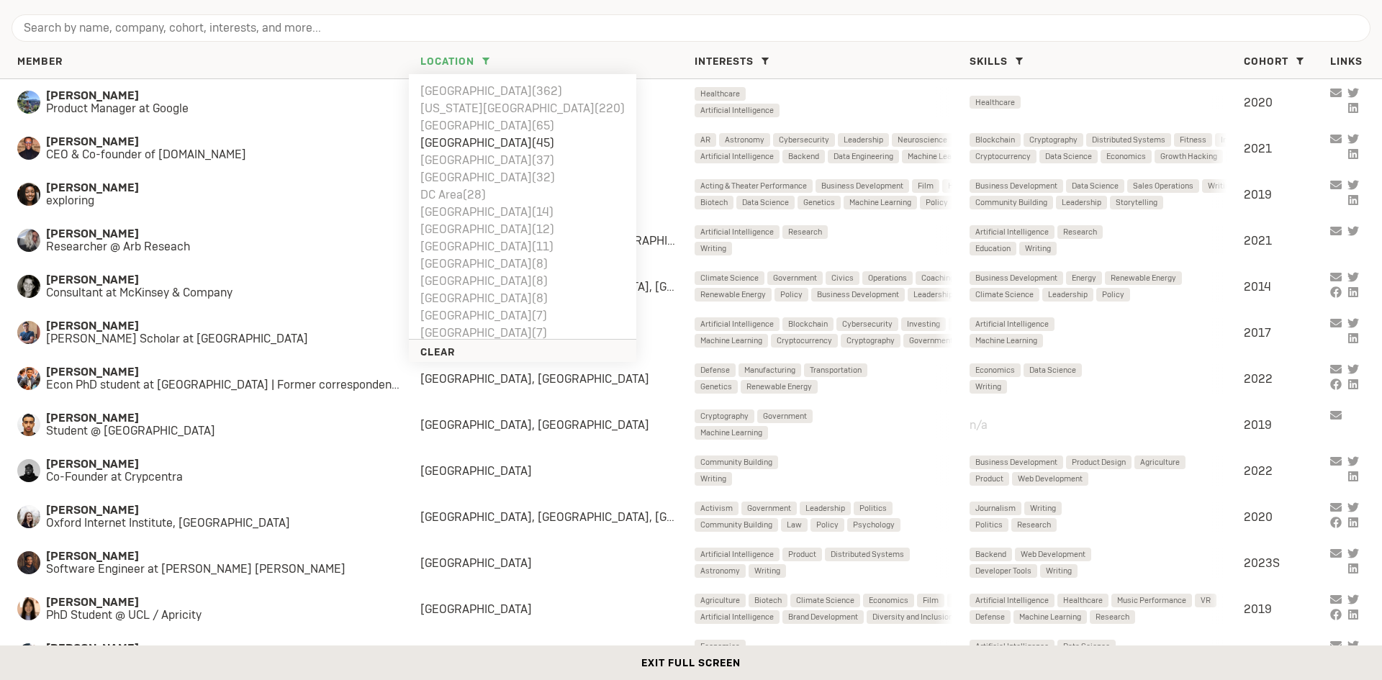
click at [330, 60] on div "Member" at bounding box center [218, 61] width 403 height 13
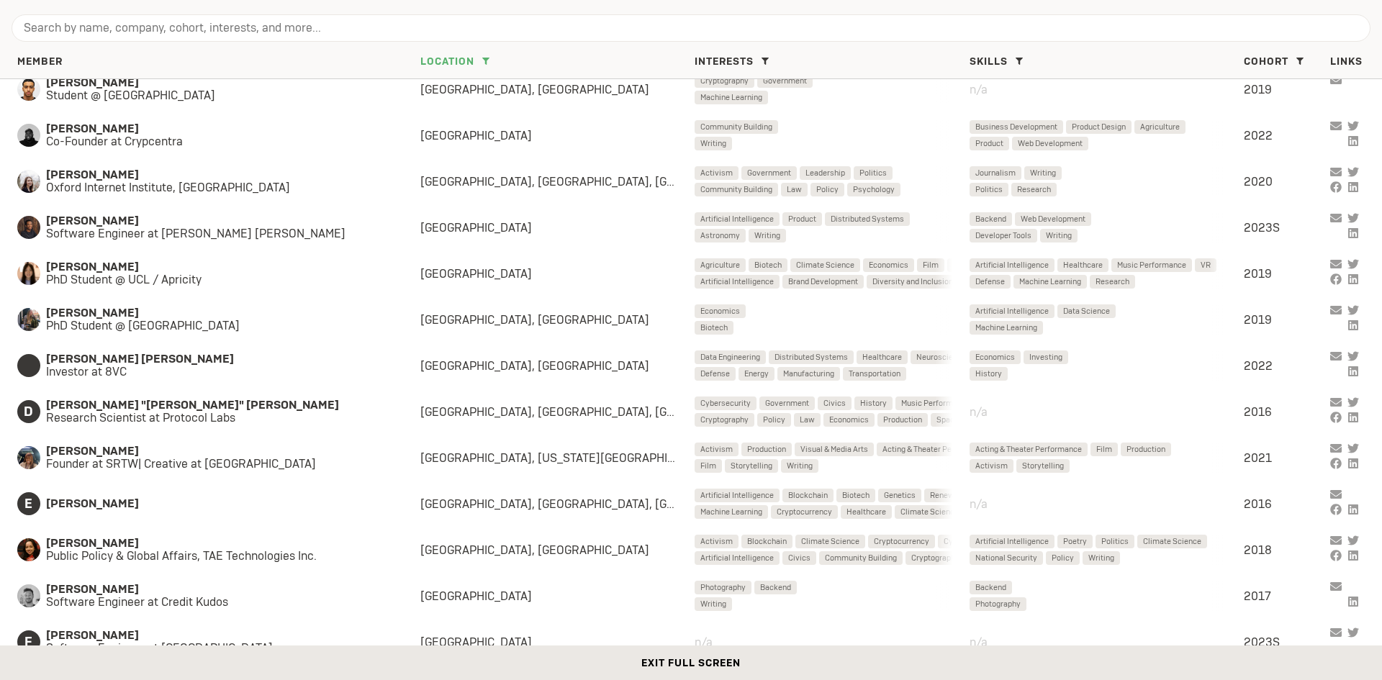
scroll to position [360, 0]
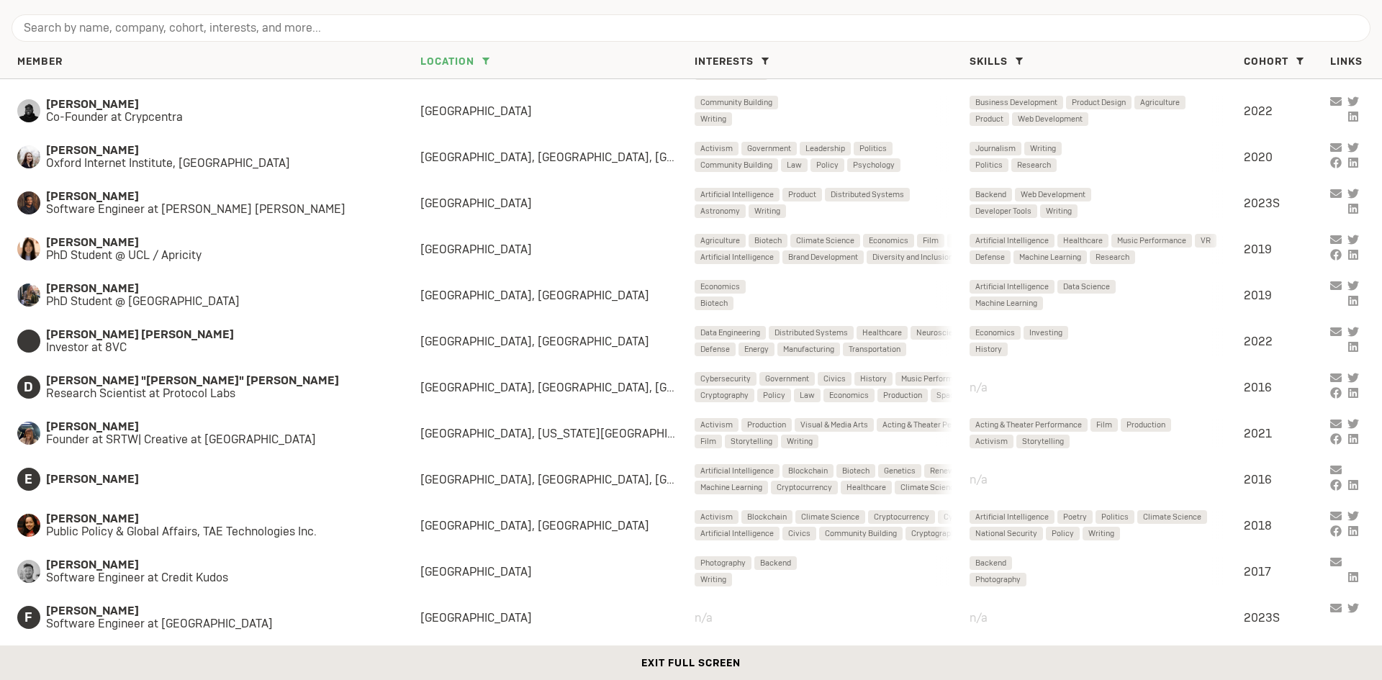
click at [346, 56] on div "Member" at bounding box center [218, 61] width 403 height 13
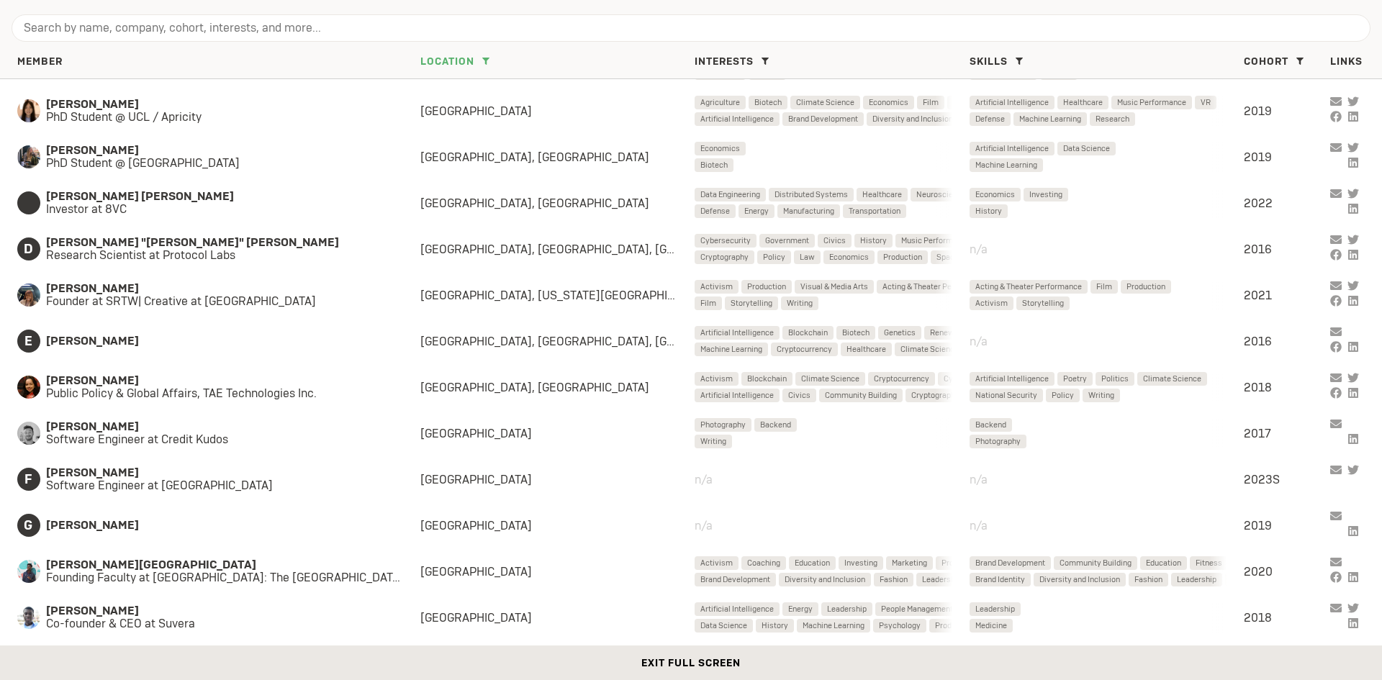
scroll to position [504, 0]
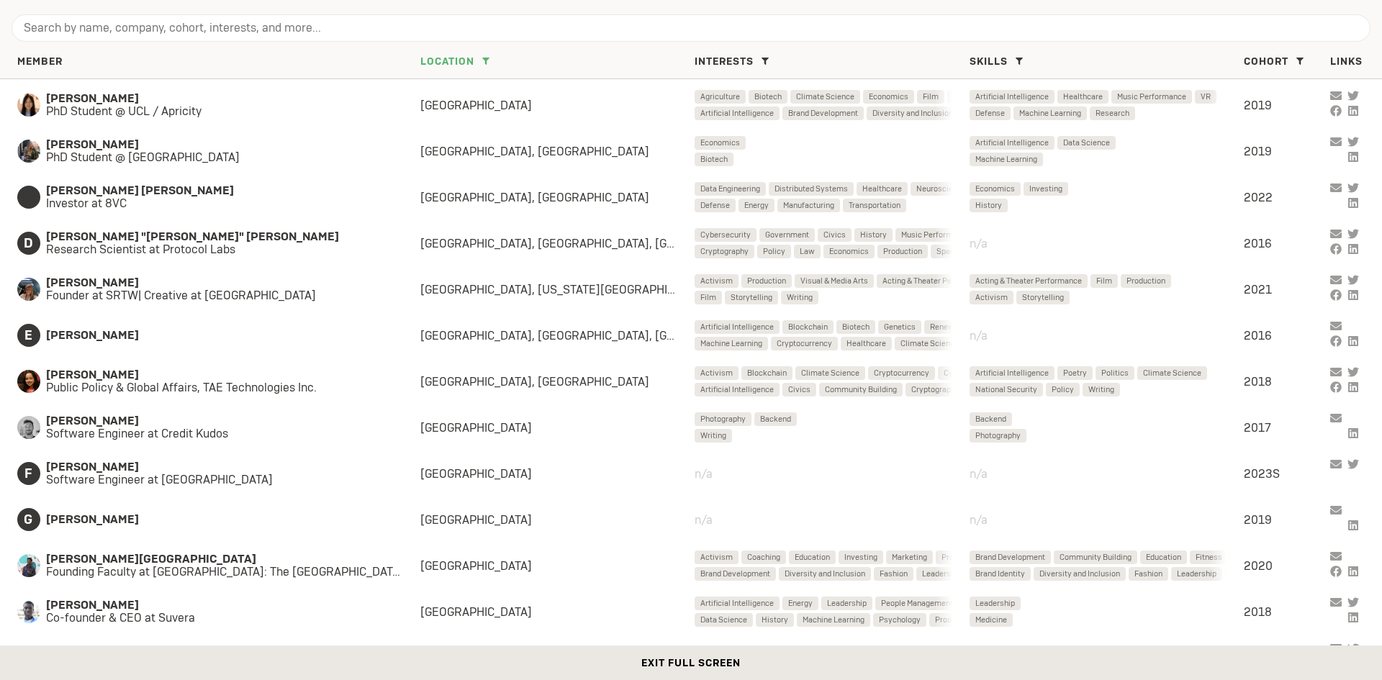
drag, startPoint x: 390, startPoint y: 659, endPoint x: 397, endPoint y: 705, distance: 46.6
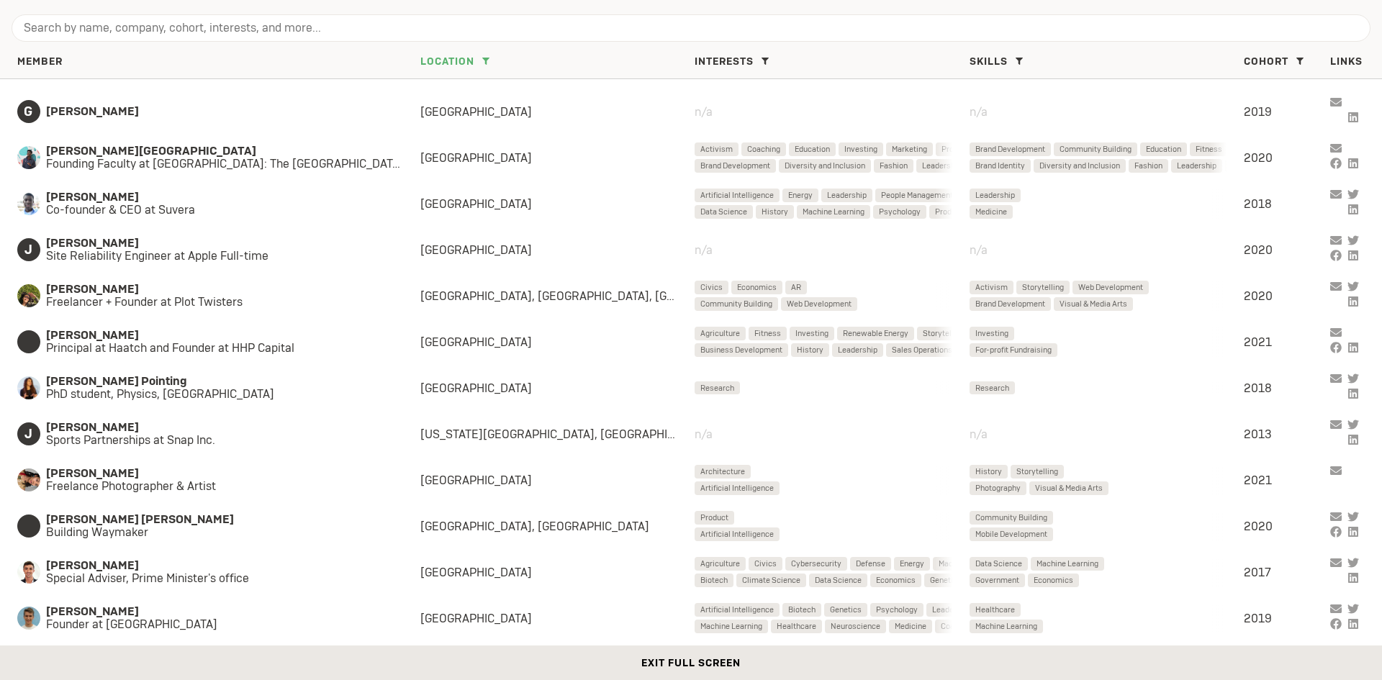
scroll to position [936, 0]
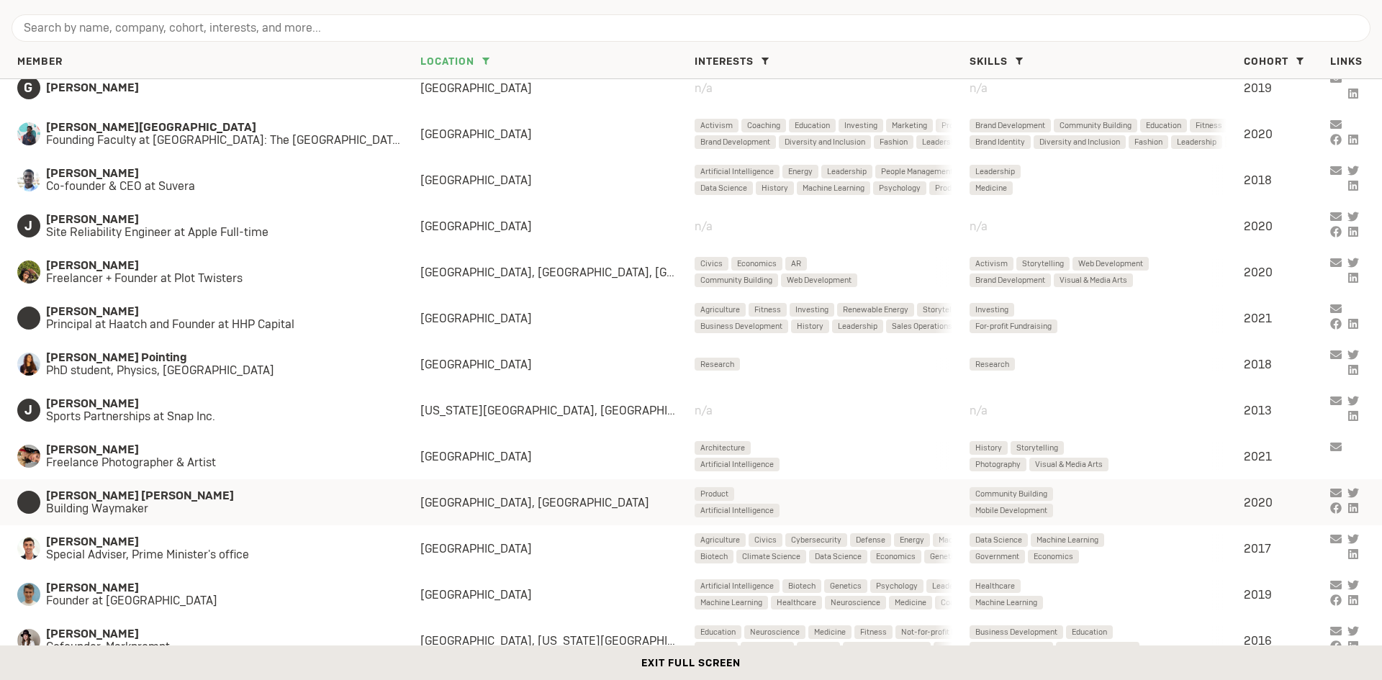
click at [225, 507] on span "Building Waymaker" at bounding box center [218, 508] width 345 height 13
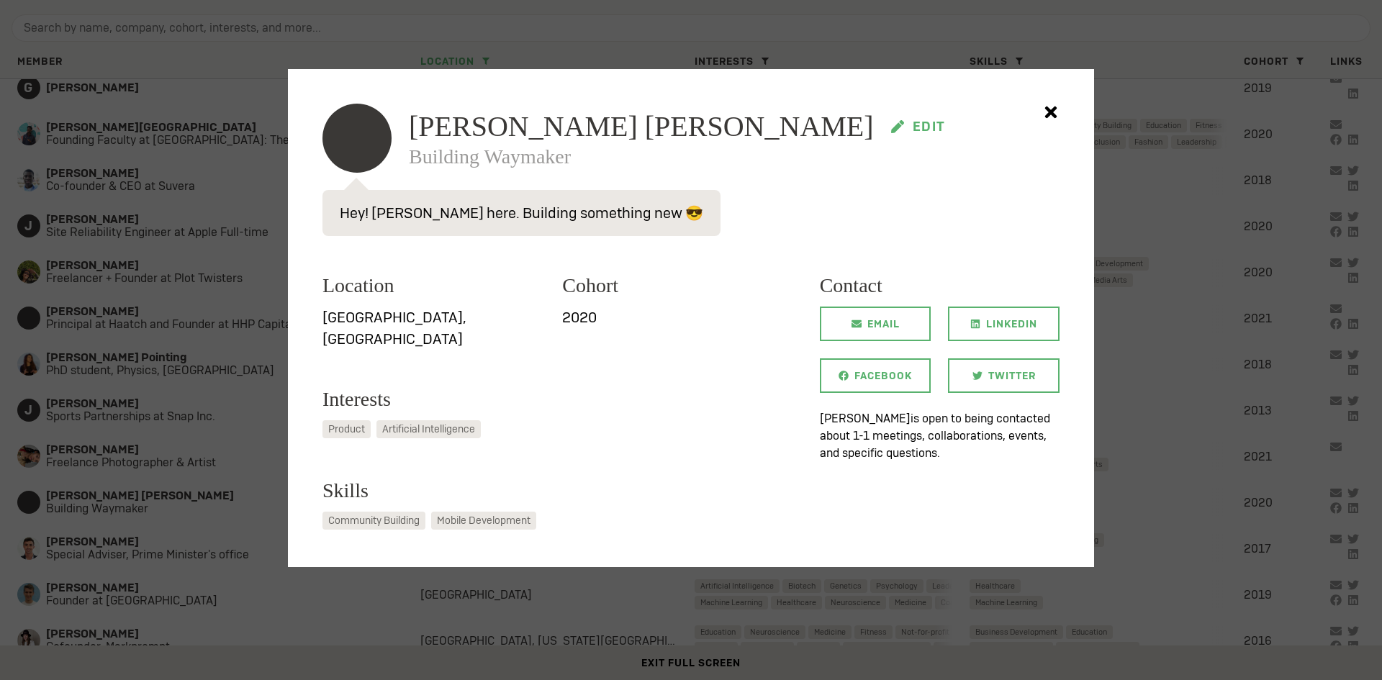
click at [891, 132] on icon at bounding box center [897, 126] width 13 height 13
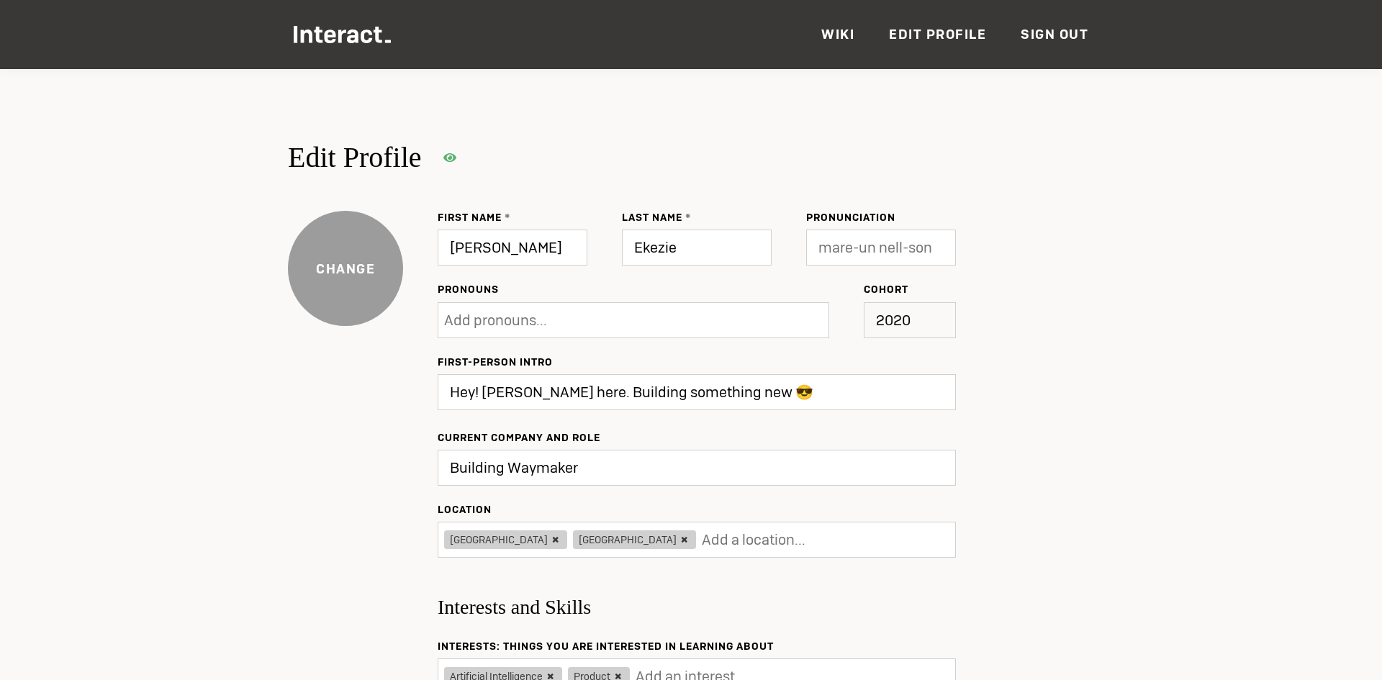
click at [348, 274] on label "Change" at bounding box center [345, 268] width 115 height 19
